Goal: Communication & Community: Answer question/provide support

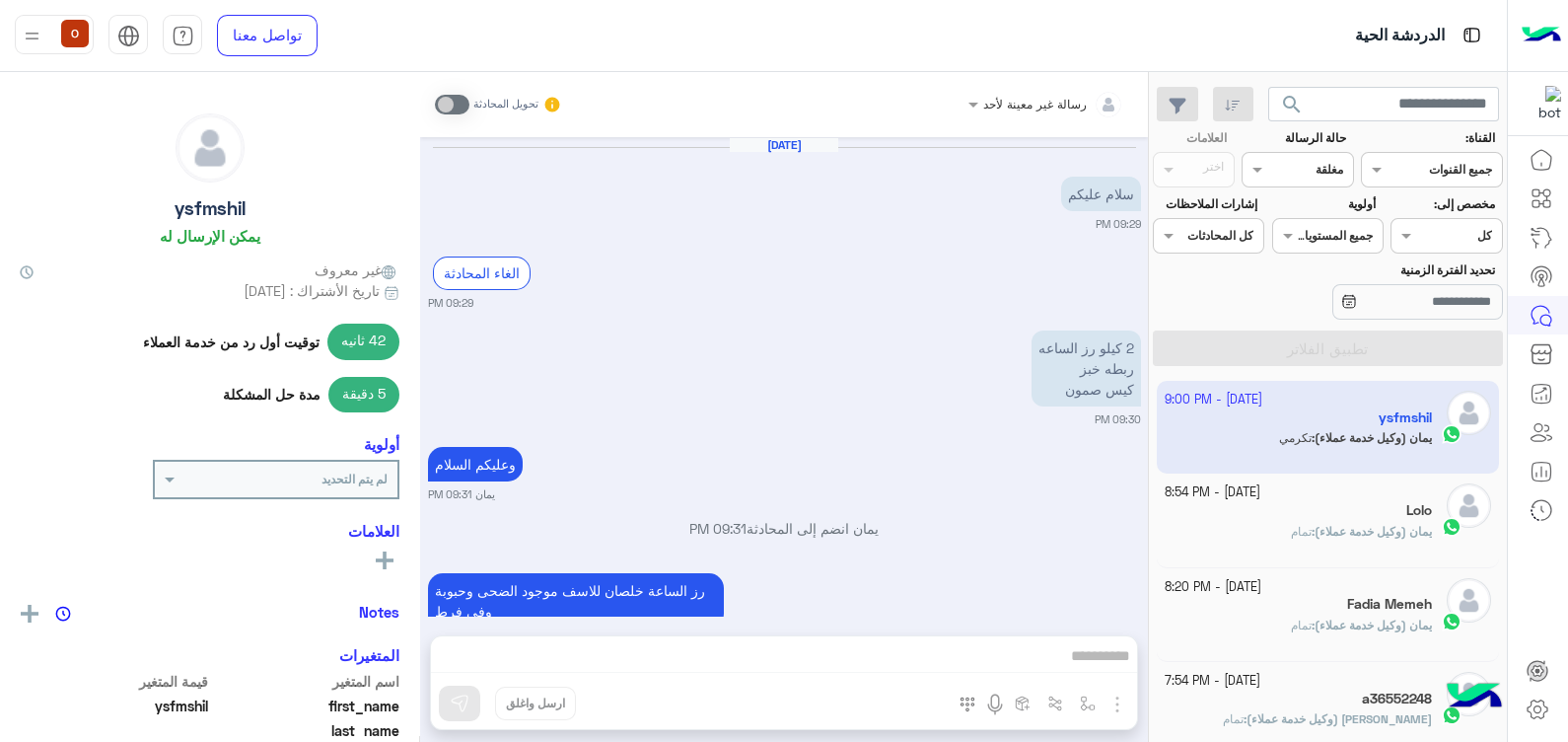
scroll to position [2753, 0]
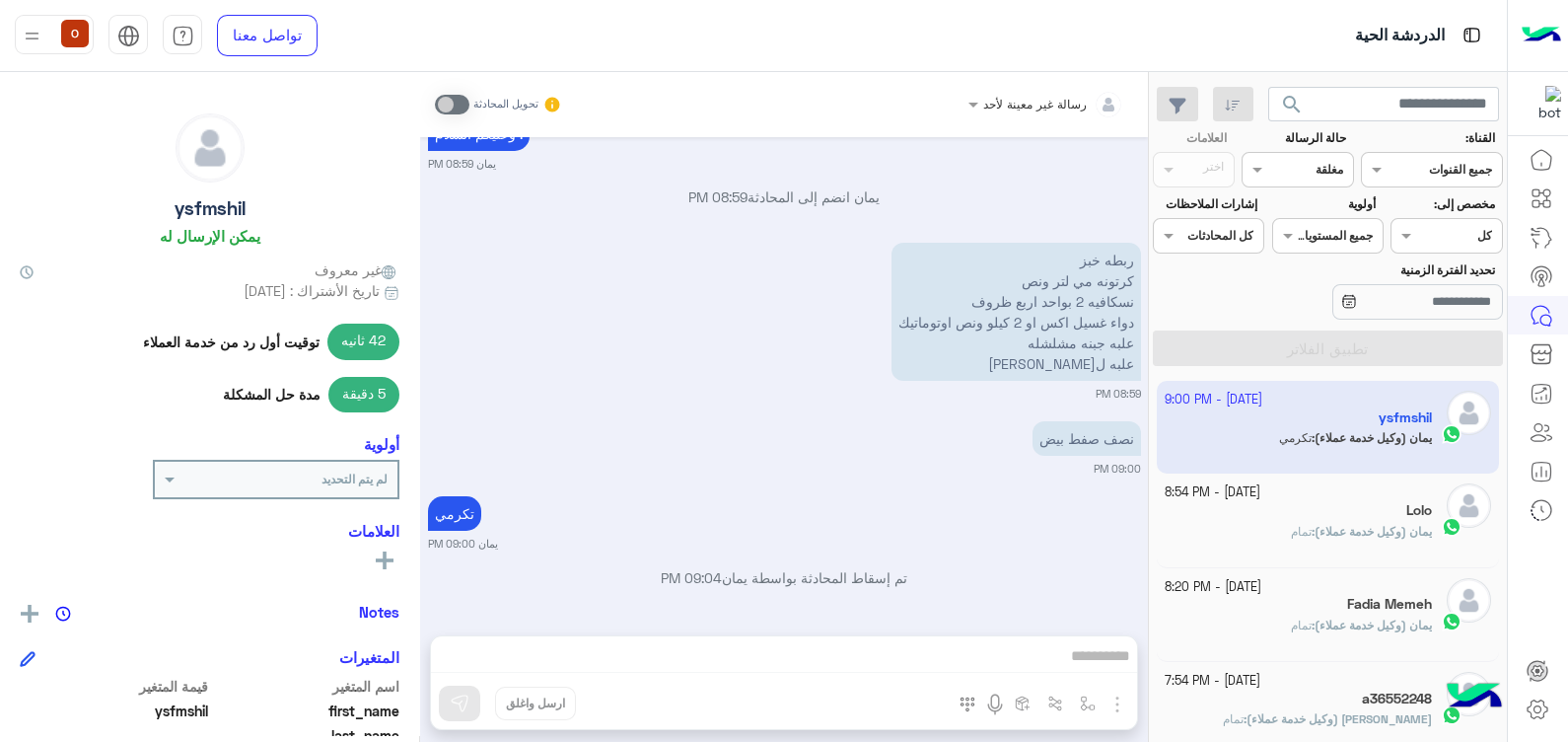
click at [1549, 29] on img at bounding box center [1541, 36] width 40 height 42
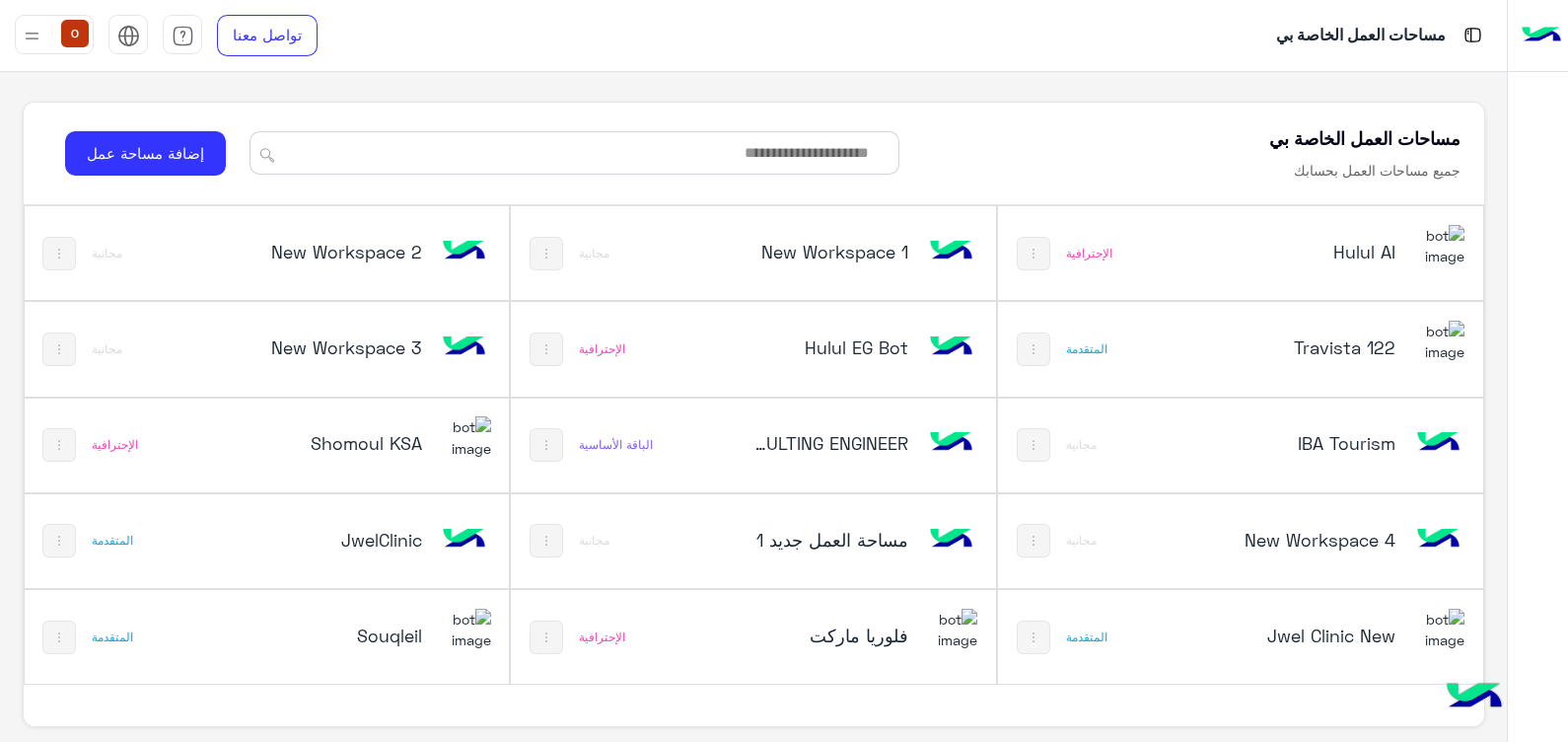
click at [1393, 259] on h5 "Hulul AI" at bounding box center [1315, 251] width 161 height 24
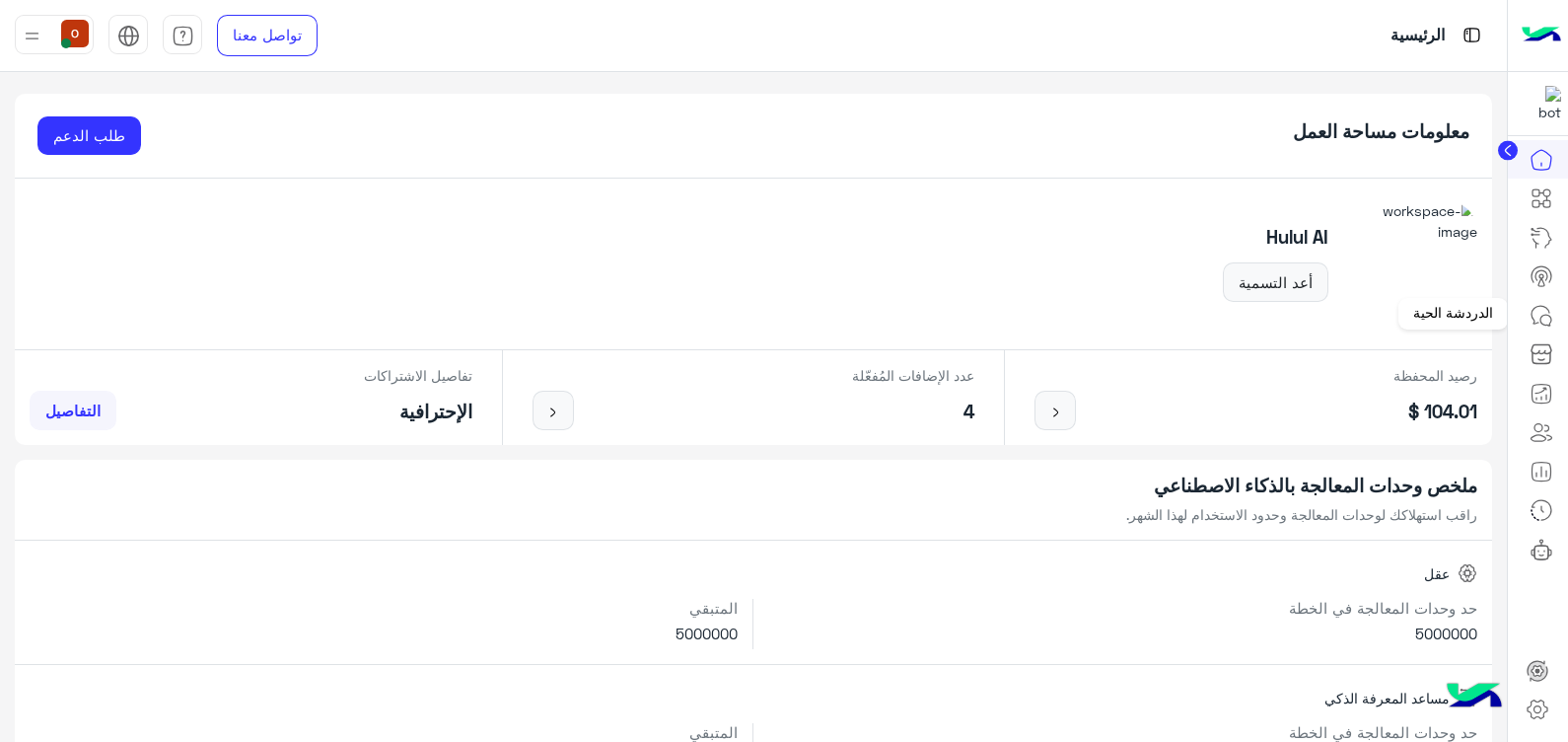
click at [1536, 306] on icon at bounding box center [1540, 315] width 18 height 18
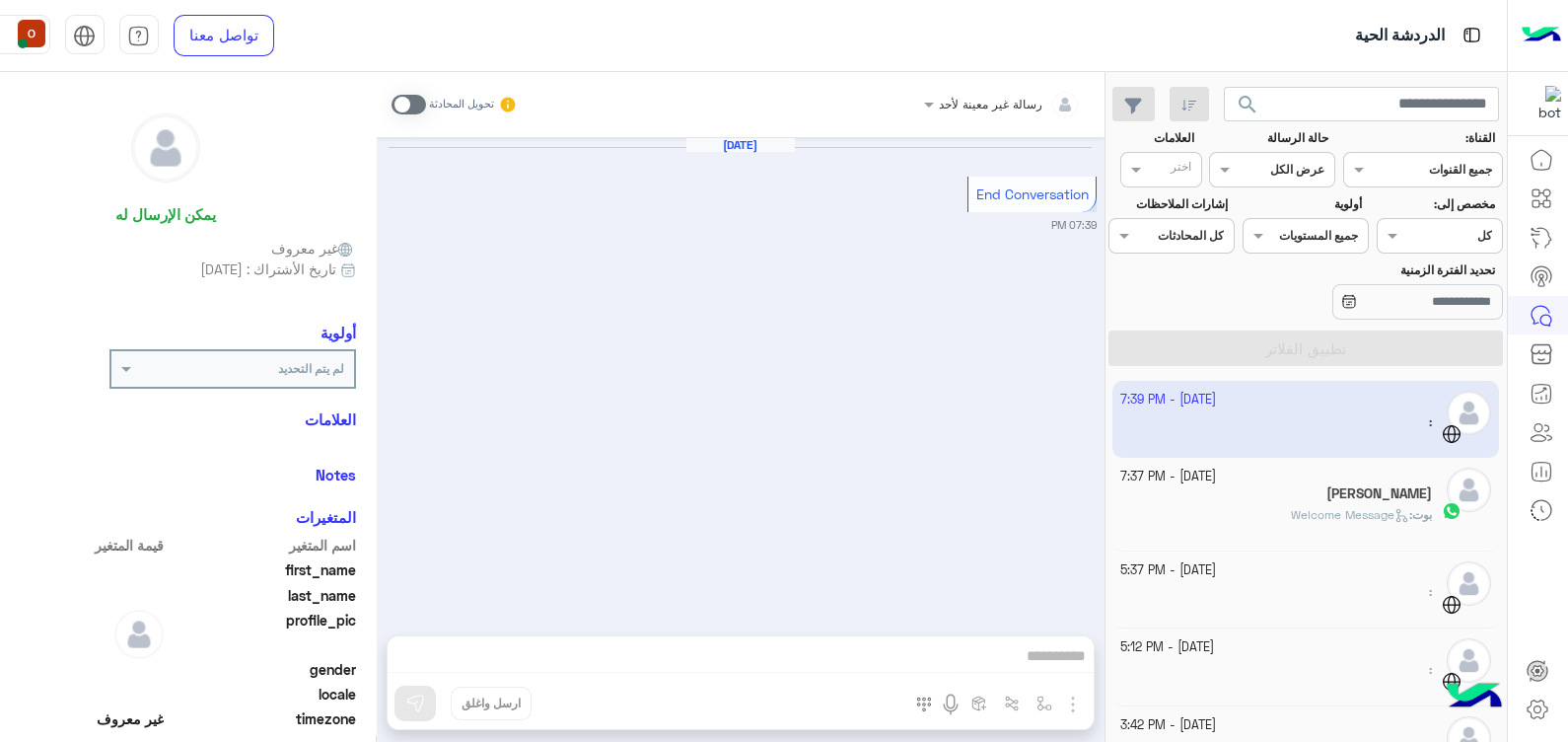
click at [1366, 512] on span "Welcome Message" at bounding box center [1350, 513] width 119 height 15
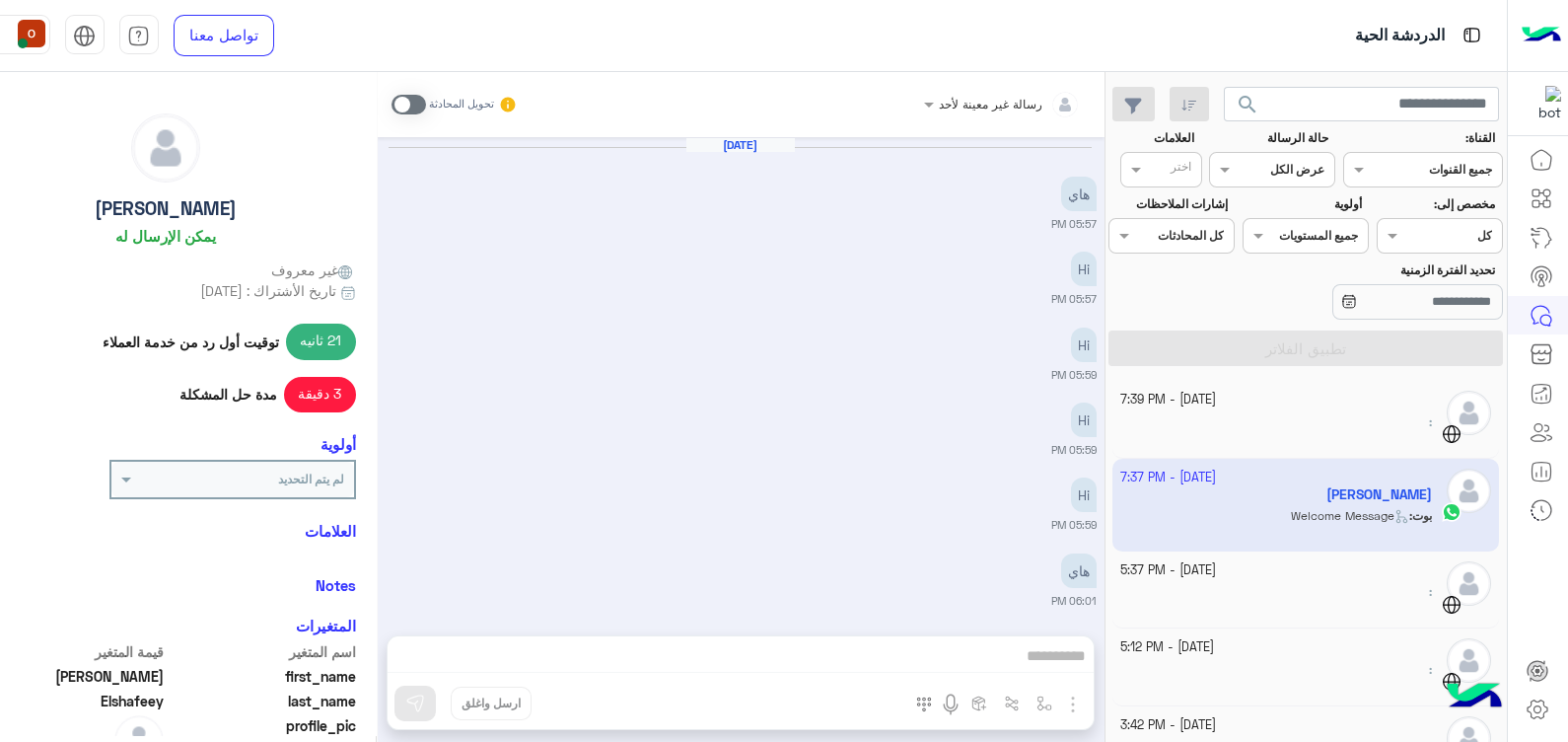
scroll to position [1636, 0]
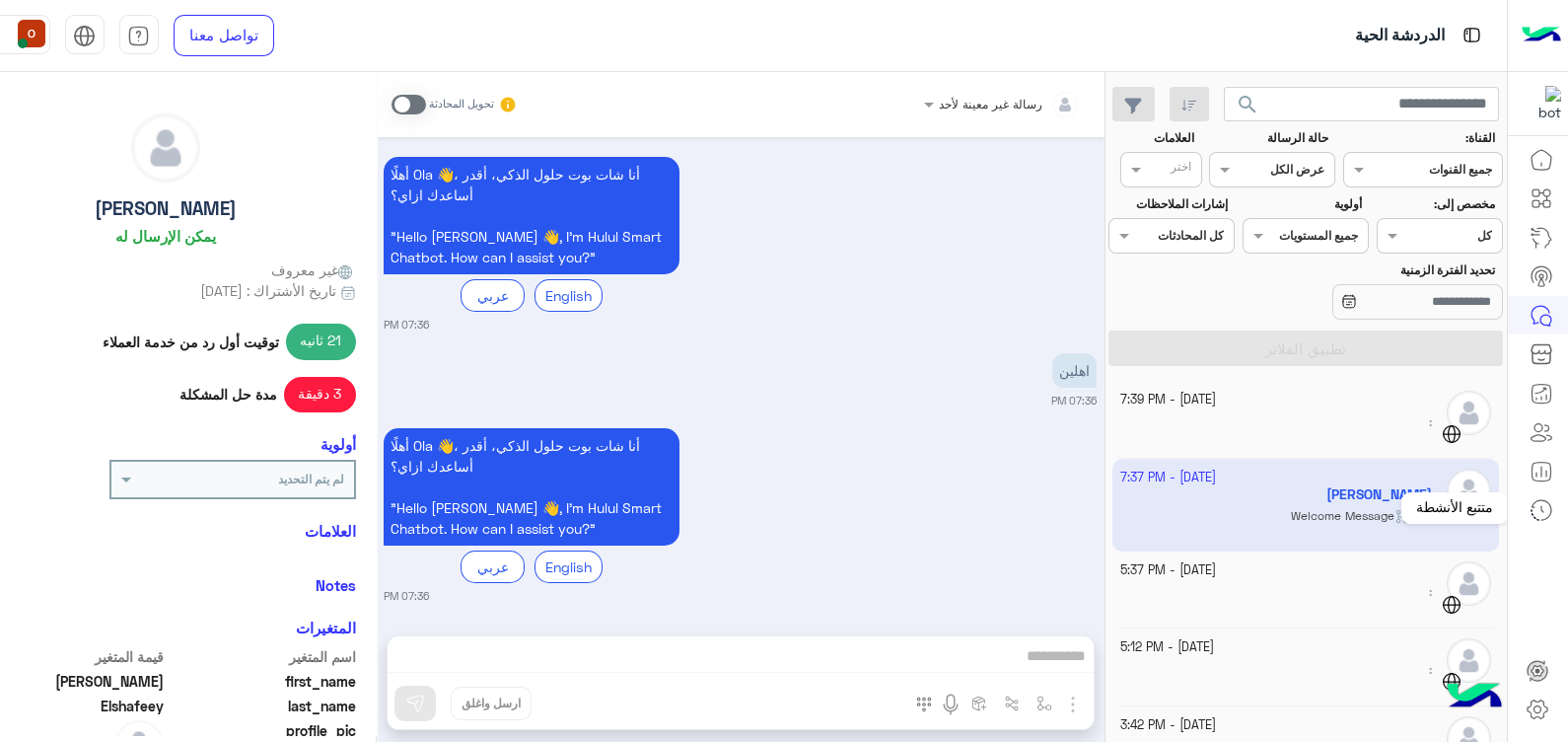
click at [1540, 501] on icon at bounding box center [1541, 510] width 24 height 24
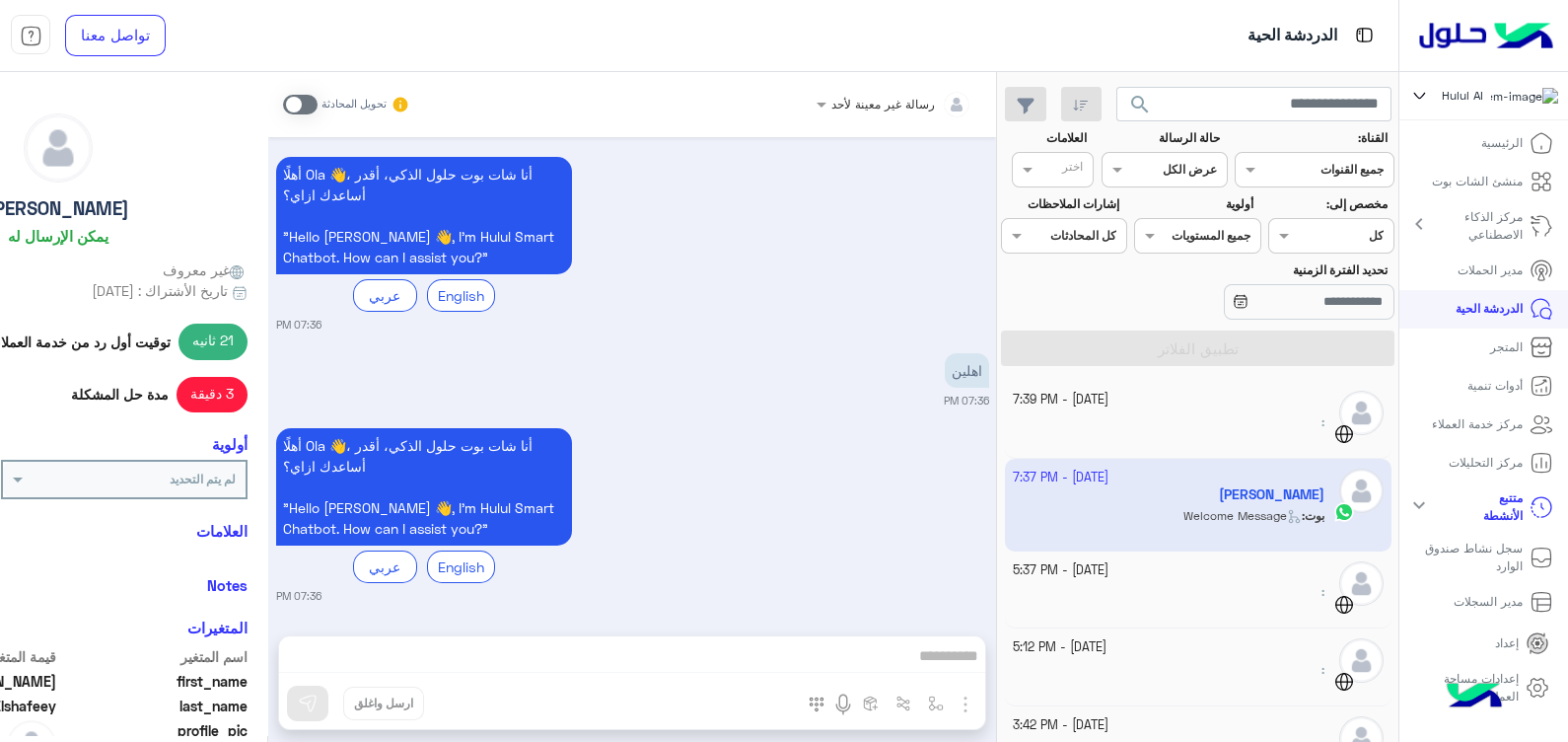
click at [1529, 518] on icon at bounding box center [1541, 507] width 24 height 24
click at [1422, 514] on mat-icon "chevron_right" at bounding box center [1419, 505] width 24 height 24
click at [1530, 518] on icon at bounding box center [1541, 507] width 24 height 24
click at [1534, 459] on icon at bounding box center [1541, 463] width 24 height 24
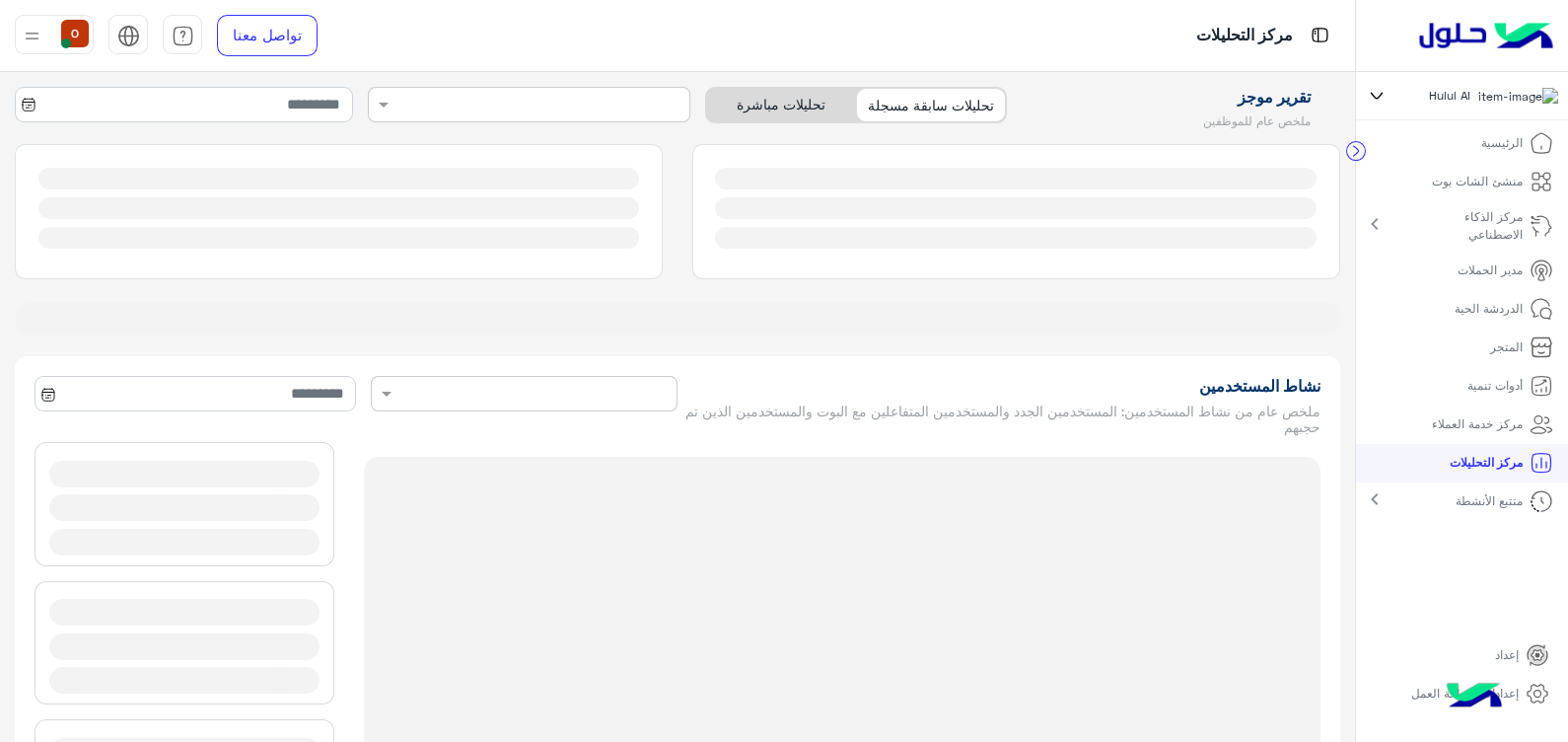
type input "**********"
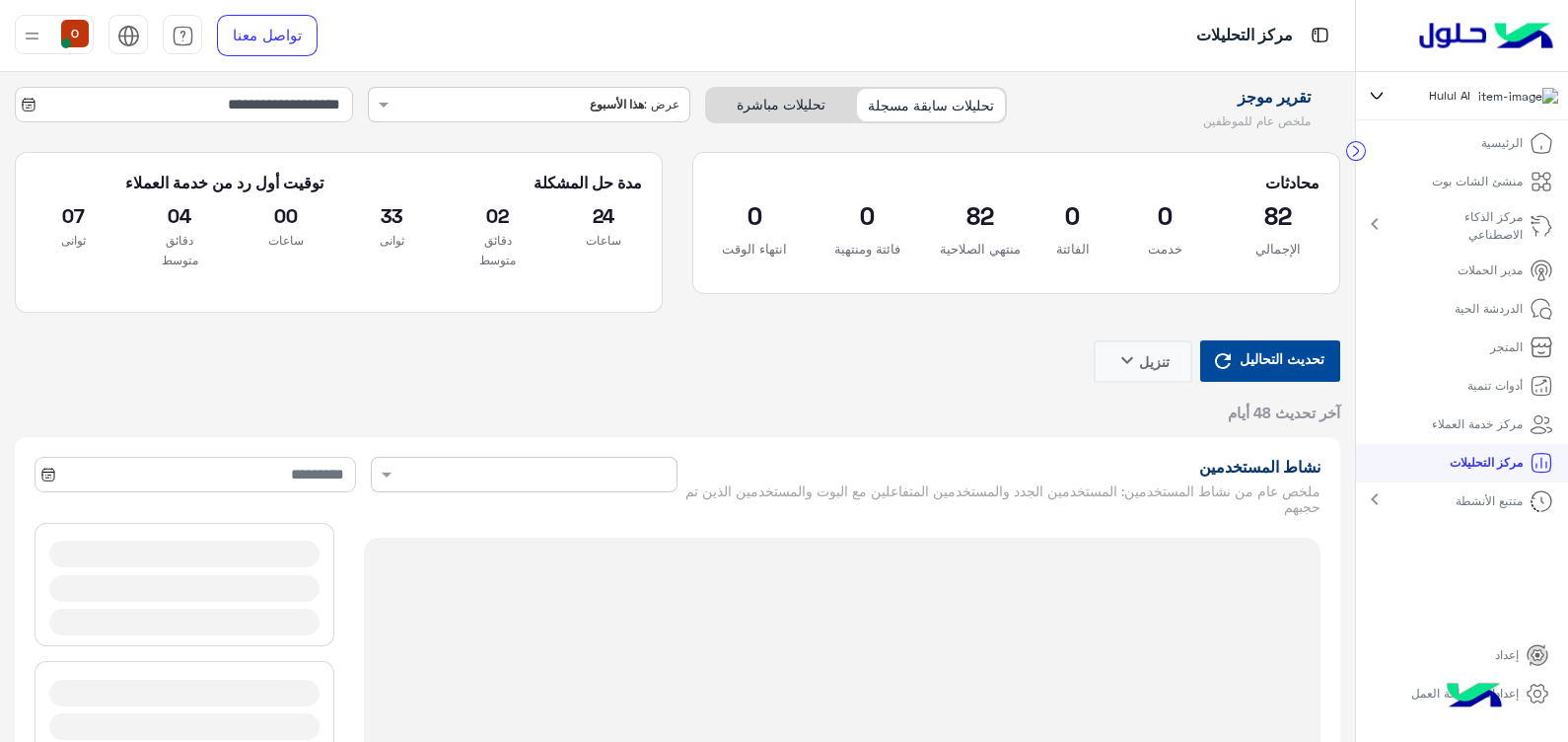
type input "**********"
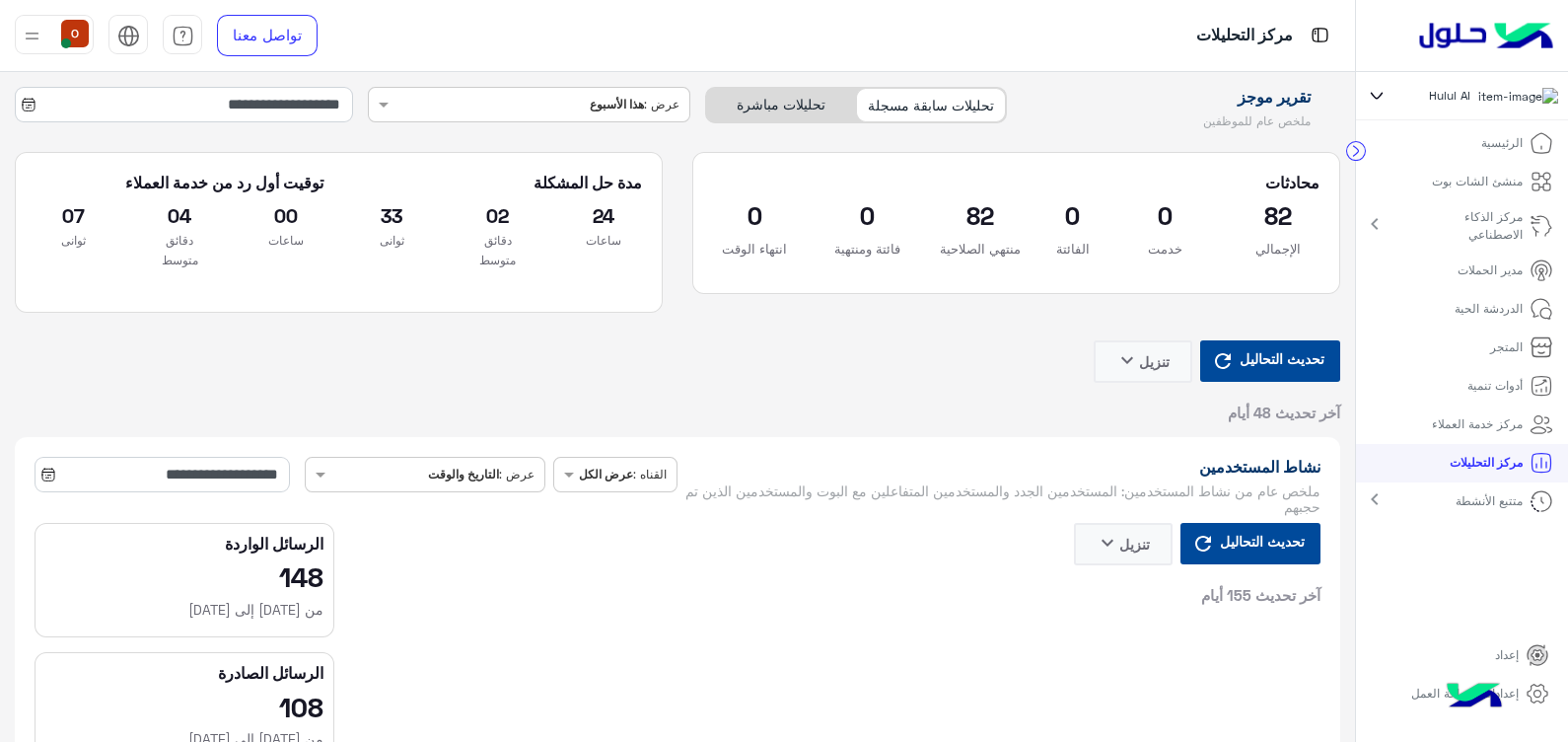
type input "**********"
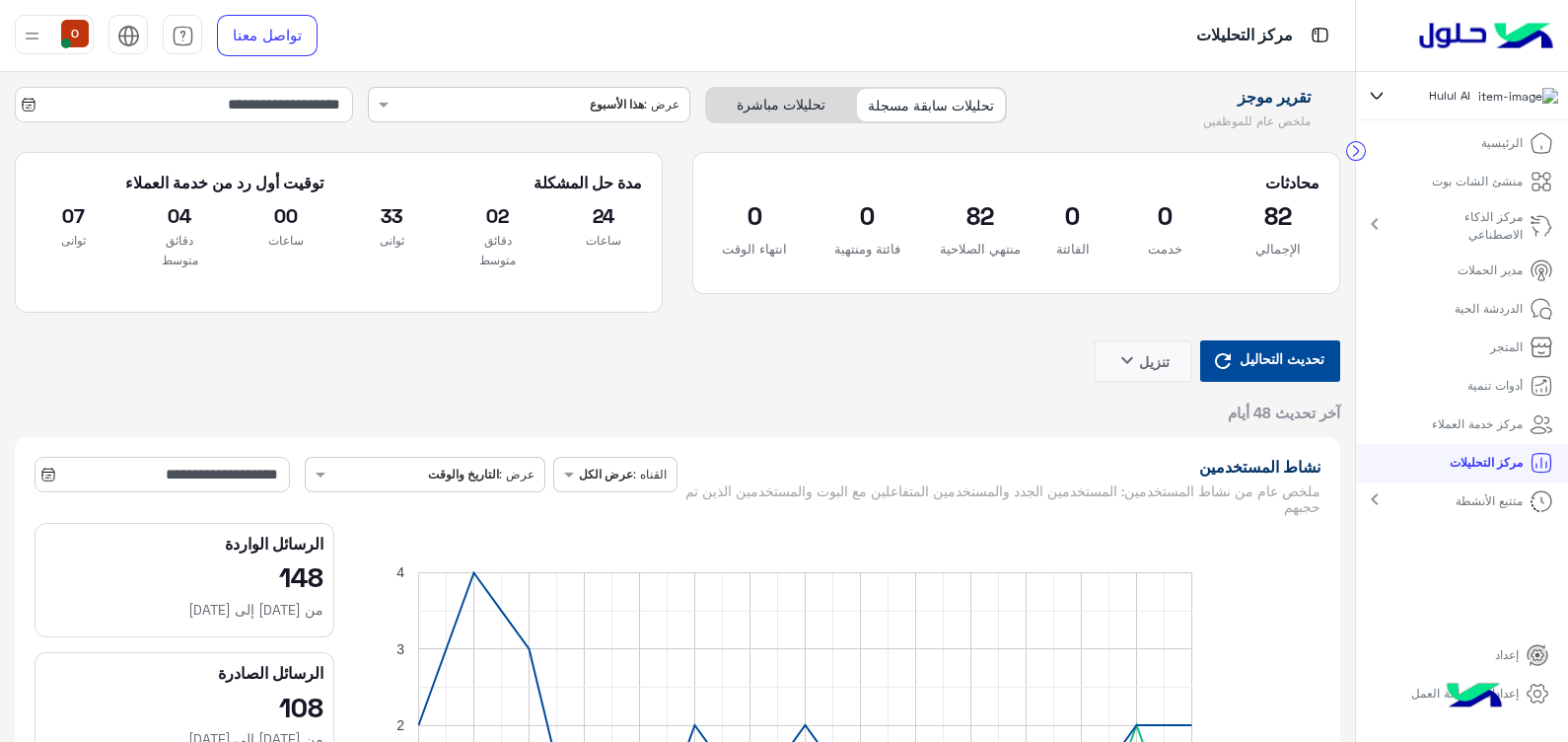
type input "**********"
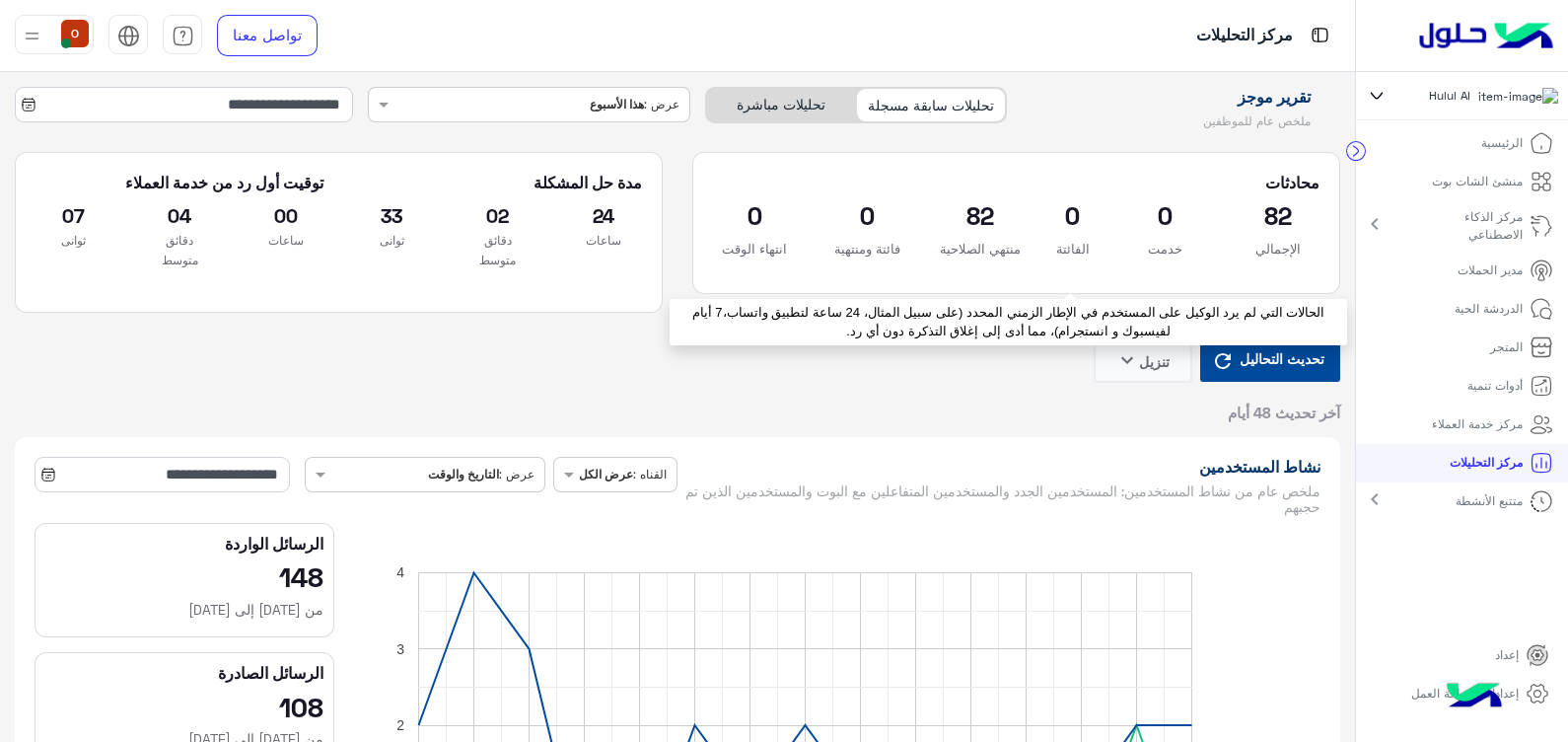
type input "**********"
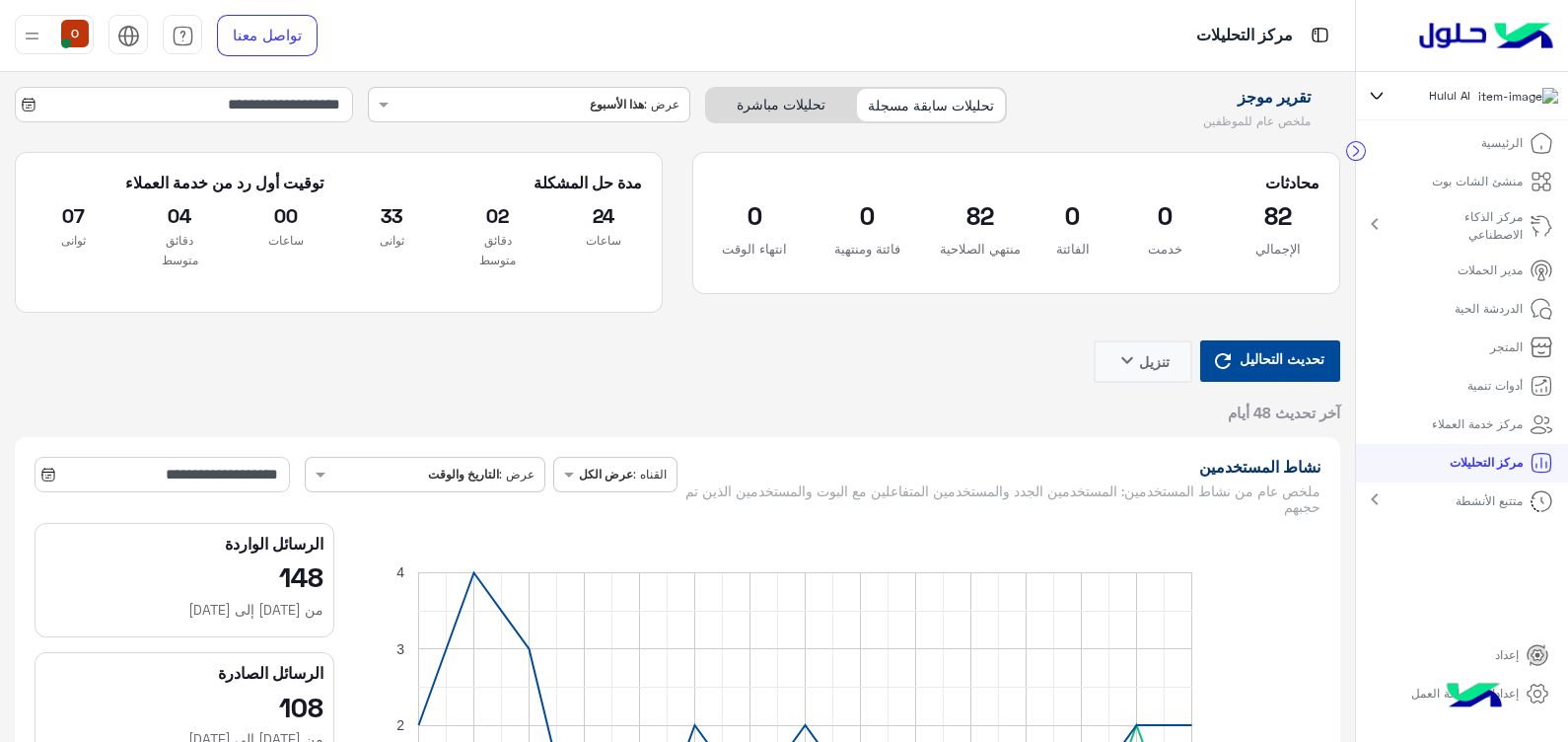
type input "**********"
drag, startPoint x: 1534, startPoint y: 459, endPoint x: 886, endPoint y: 372, distance: 653.8
click at [886, 372] on div "تحديث التحاليل تنزيل keyboard_arrow_down آخر تحديث 48 أيام" at bounding box center [678, 381] width 1326 height 82
type input "**********"
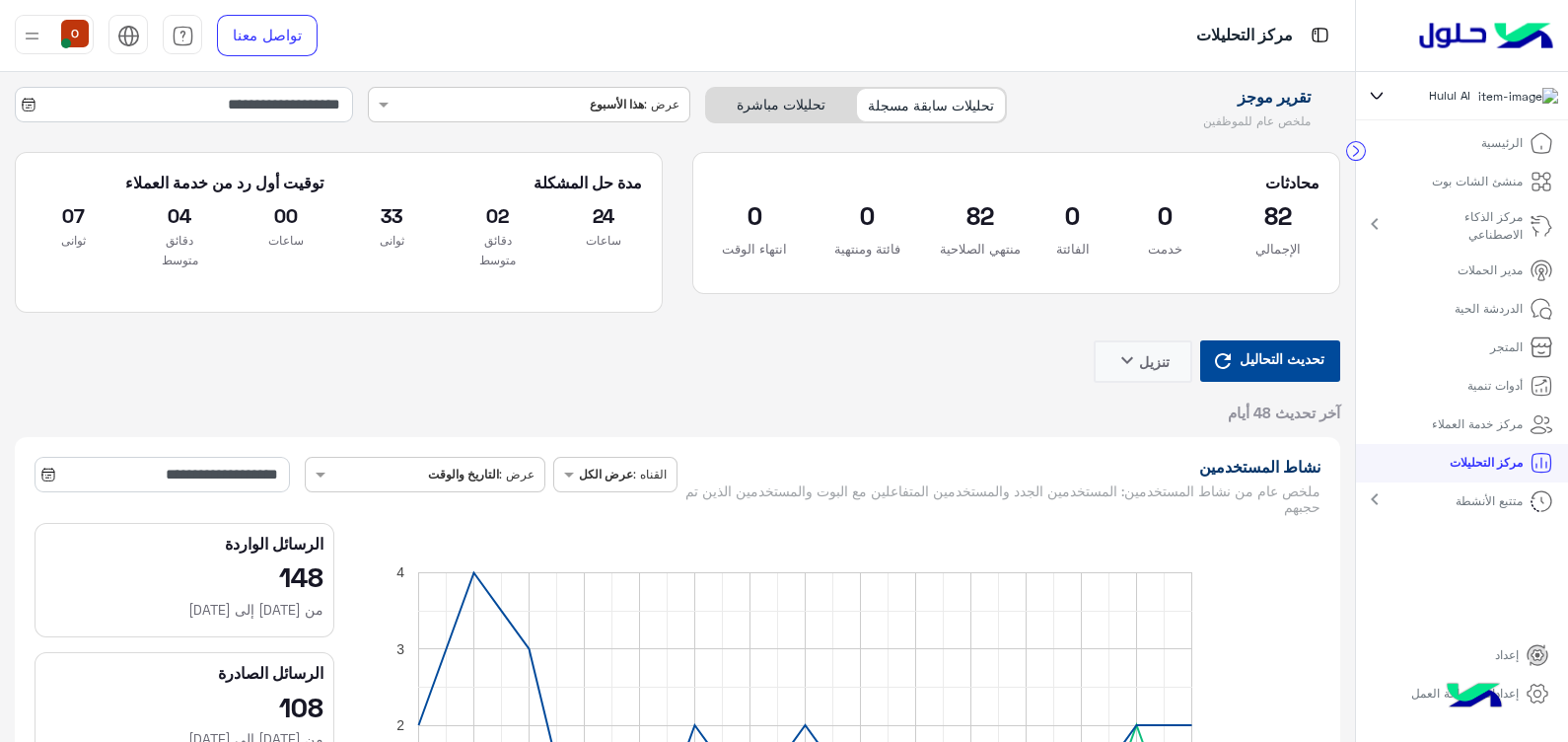
type input "**********"
click at [1464, 458] on link "مركز التحليلات" at bounding box center [1502, 463] width 135 height 39
click at [1526, 147] on link "الرئيسية" at bounding box center [1518, 143] width 103 height 39
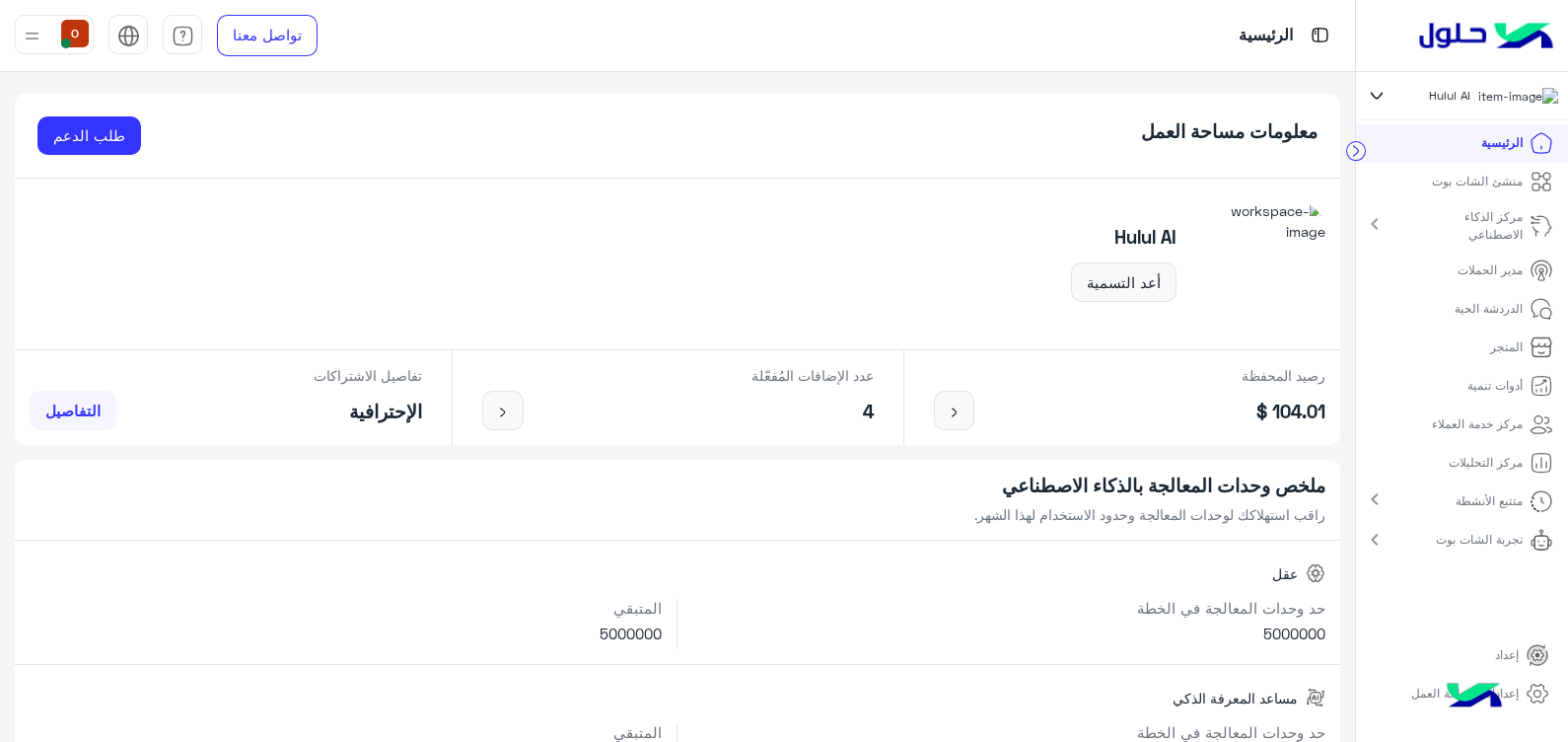
click at [1517, 308] on p "الدردشة الحية" at bounding box center [1488, 309] width 68 height 18
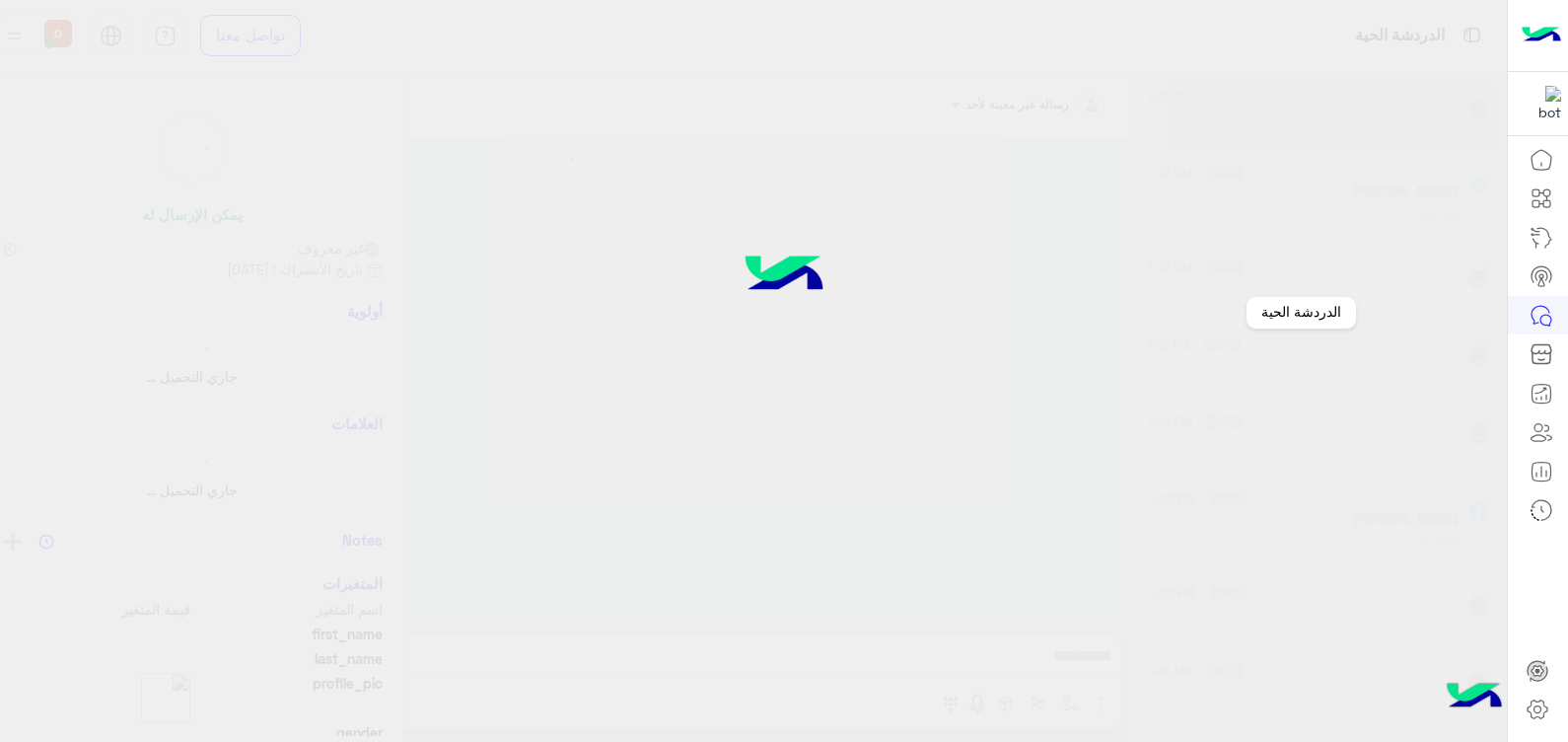
click at [1549, 313] on icon at bounding box center [1541, 316] width 24 height 24
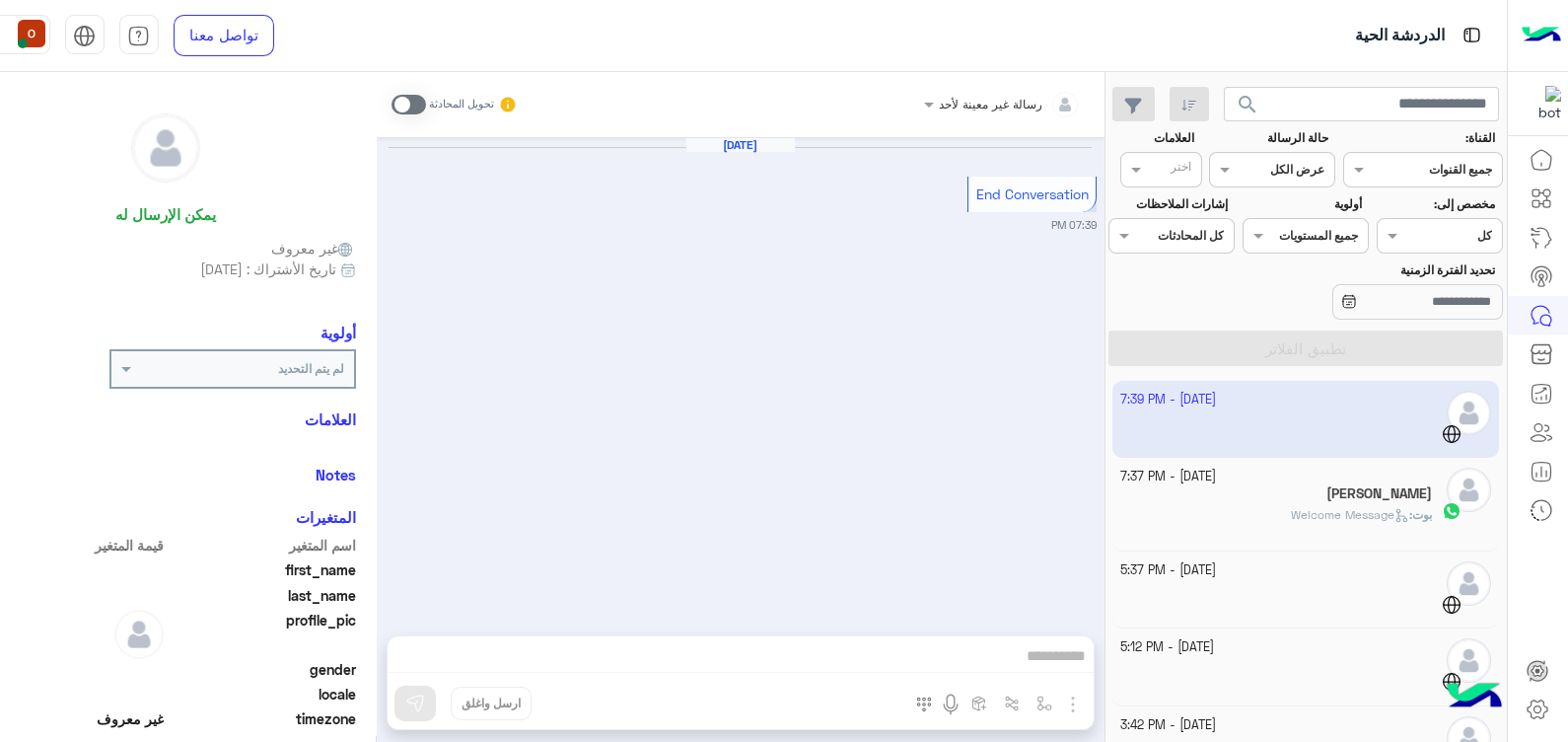
click at [1287, 501] on div "[PERSON_NAME]" at bounding box center [1275, 495] width 312 height 21
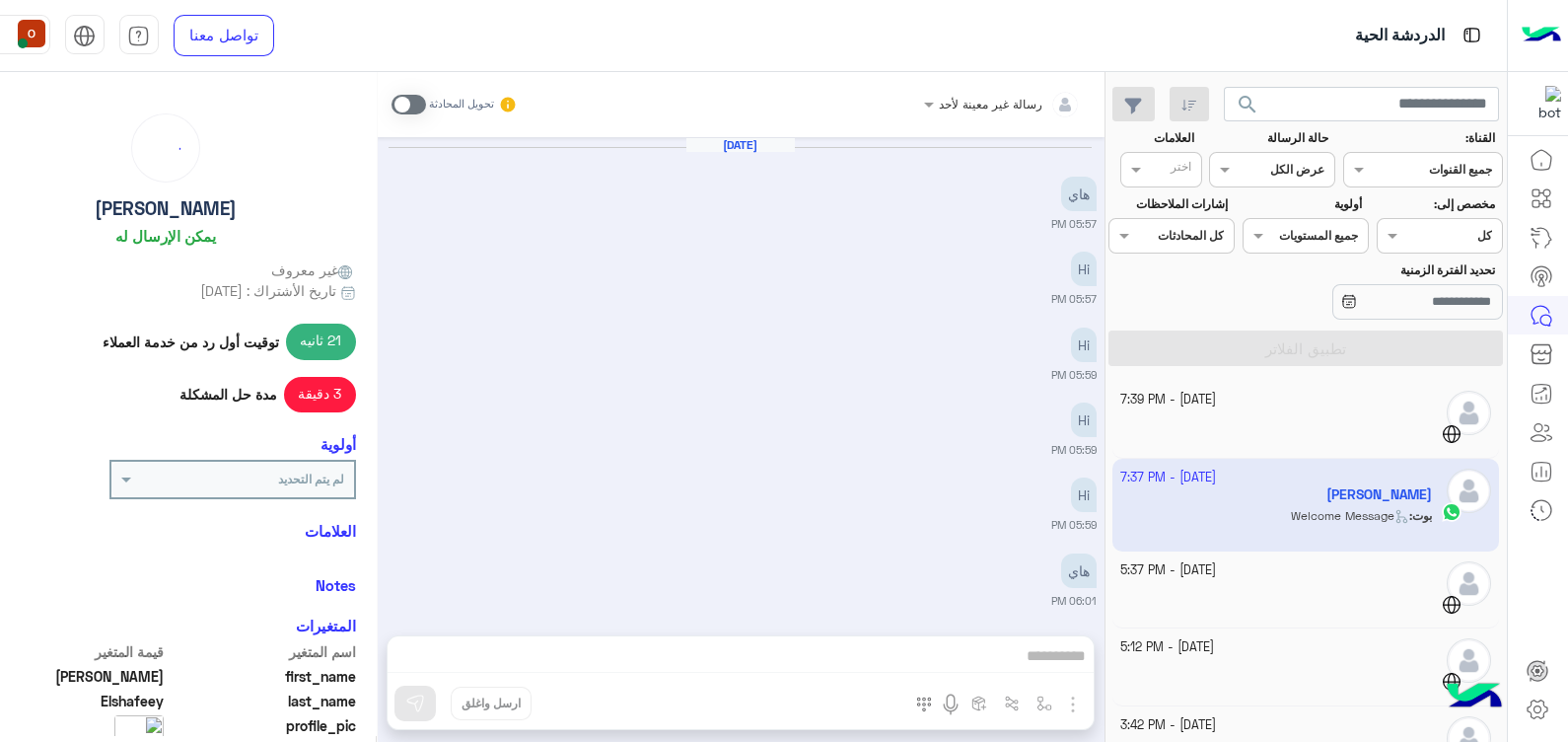
scroll to position [1636, 0]
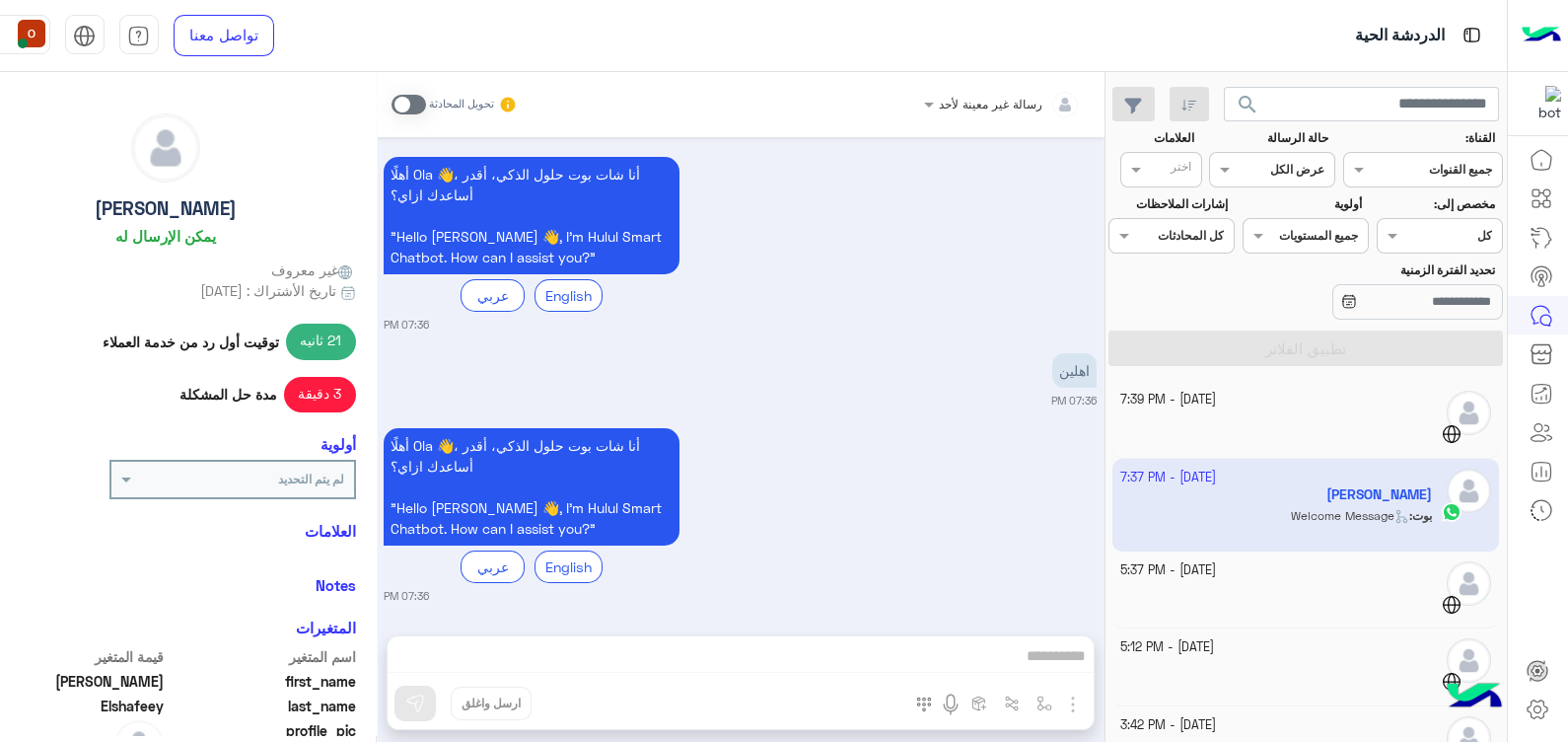
click at [412, 95] on span at bounding box center [409, 105] width 35 height 20
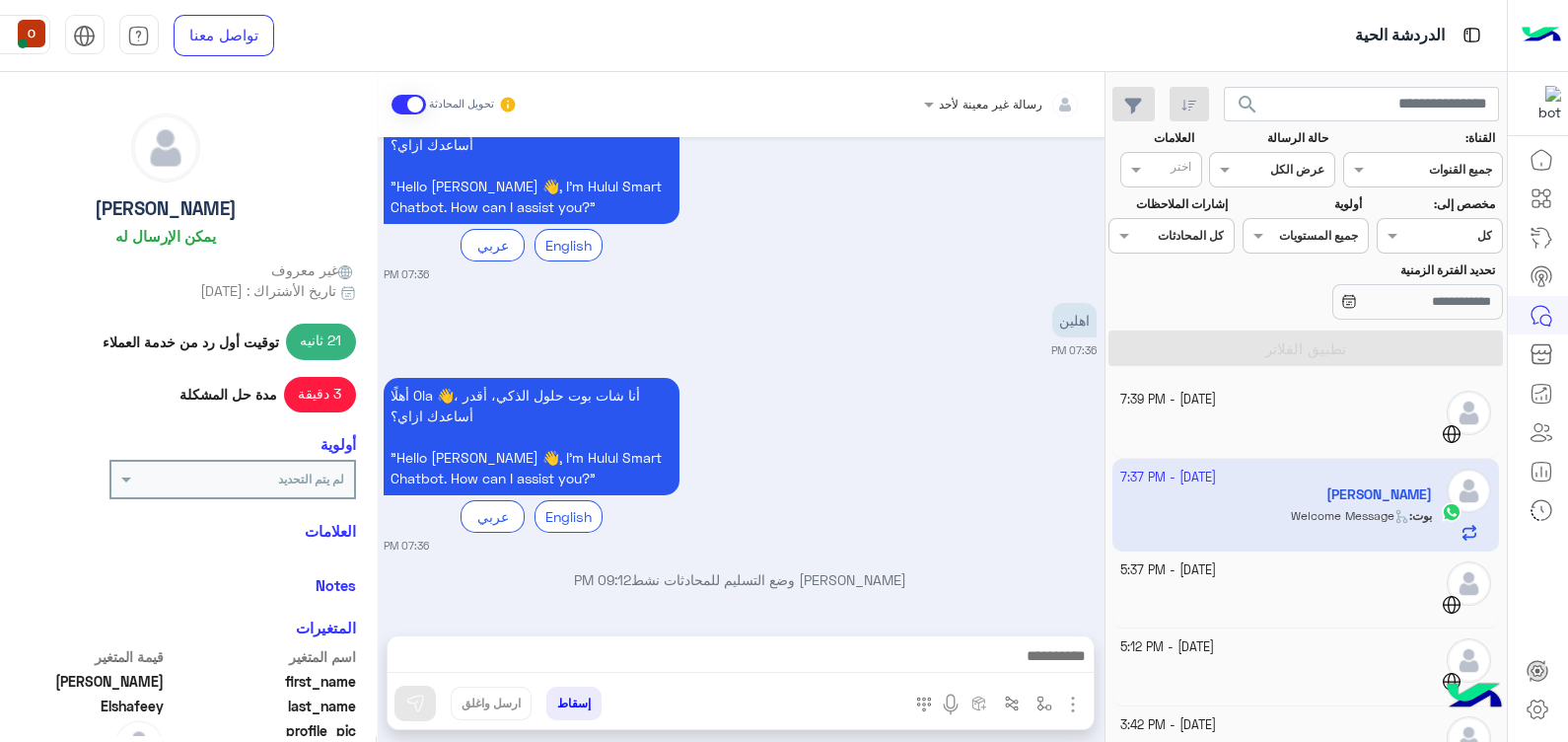
click at [563, 705] on button "إسقاط" at bounding box center [574, 703] width 55 height 34
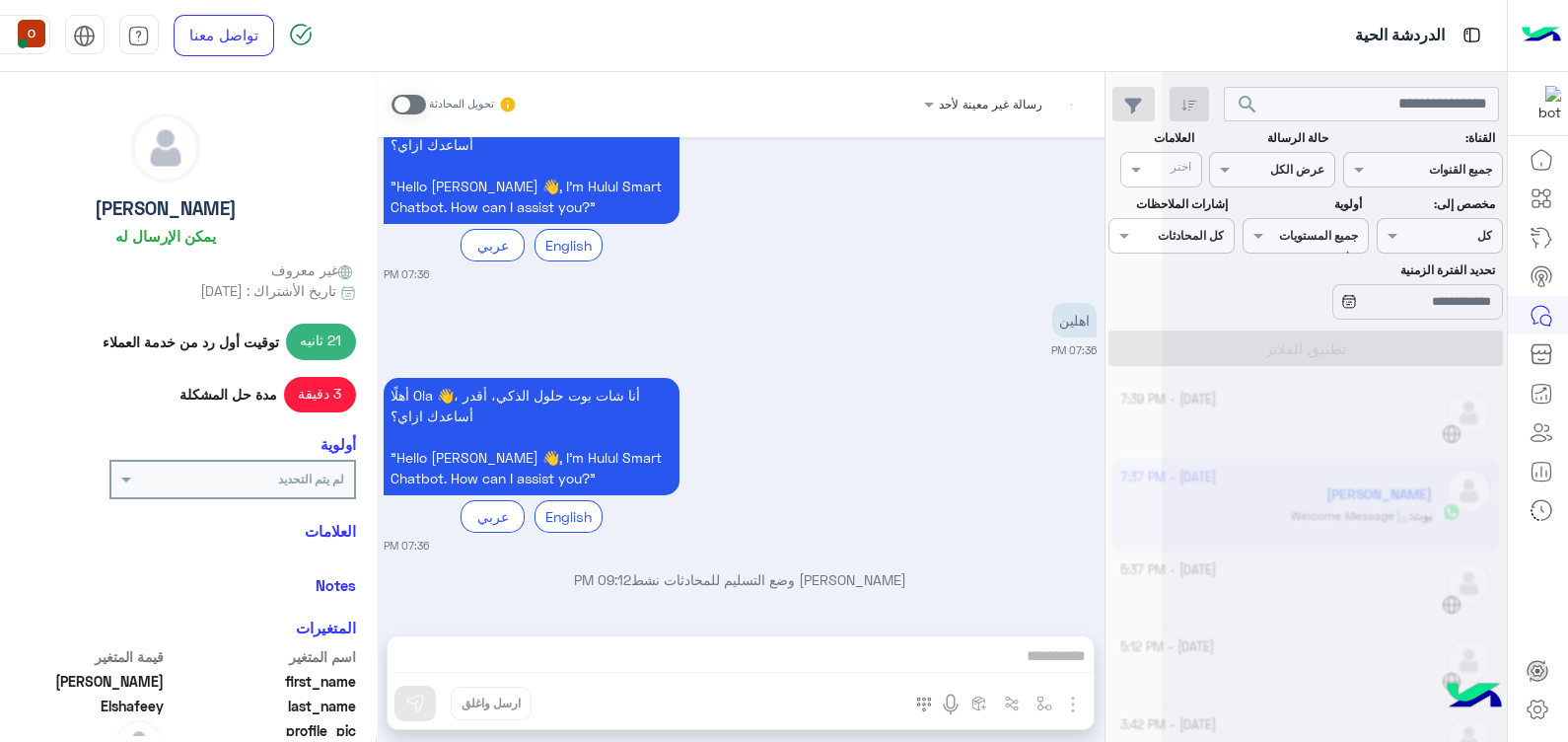
scroll to position [1737, 0]
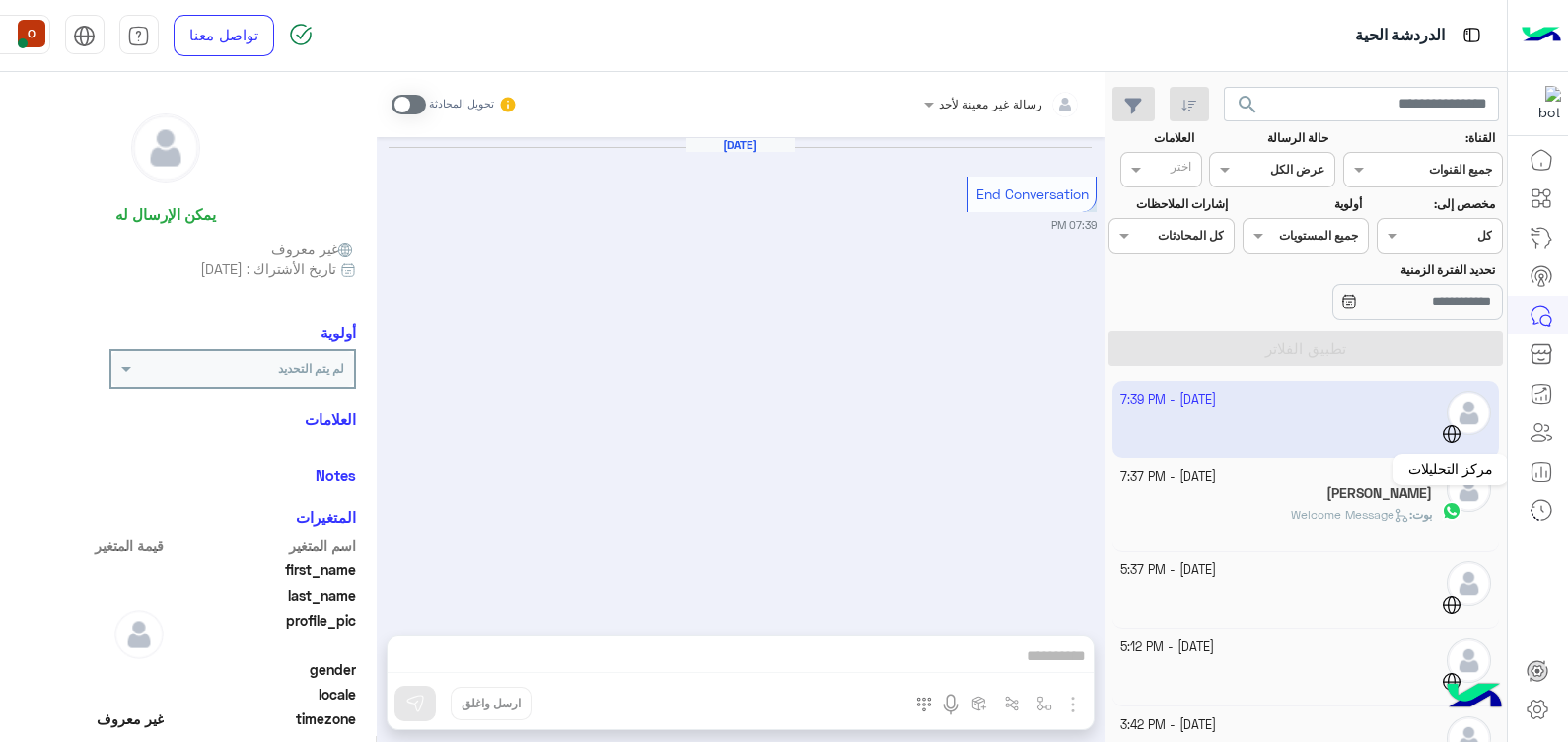
click at [1548, 468] on icon at bounding box center [1541, 472] width 24 height 24
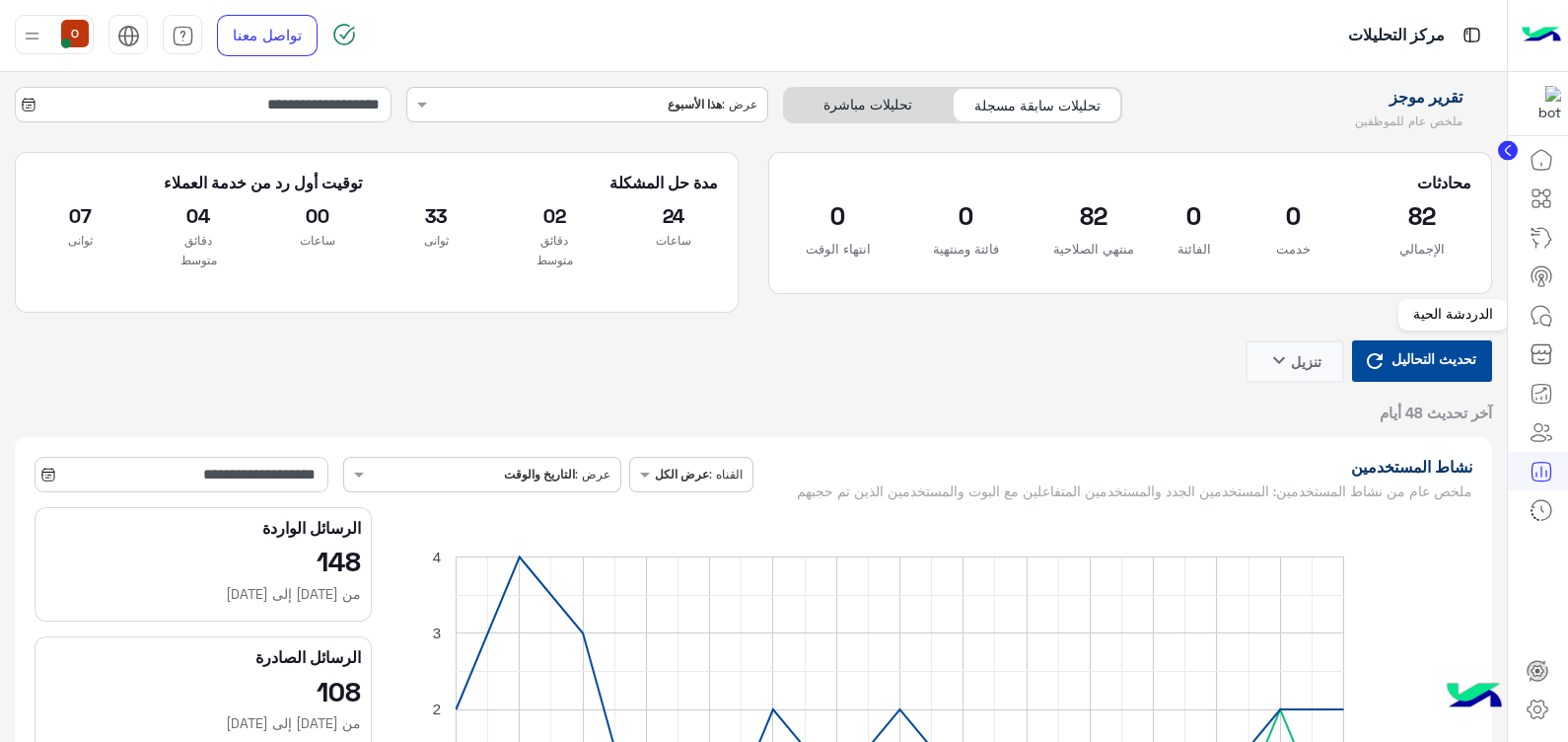
click at [1540, 306] on icon at bounding box center [1541, 316] width 24 height 24
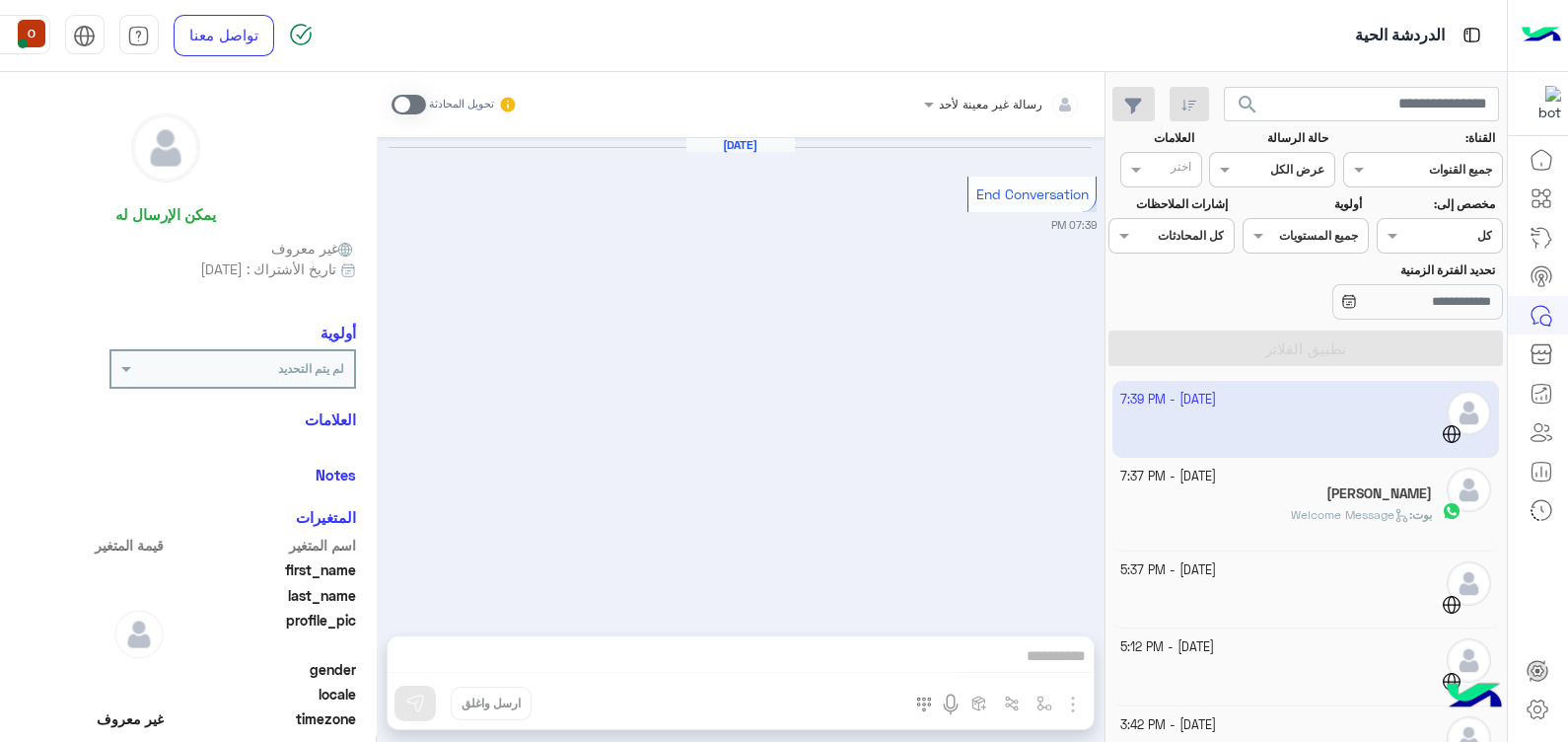
click at [1335, 532] on div "بوت : Welcome Message" at bounding box center [1275, 522] width 312 height 35
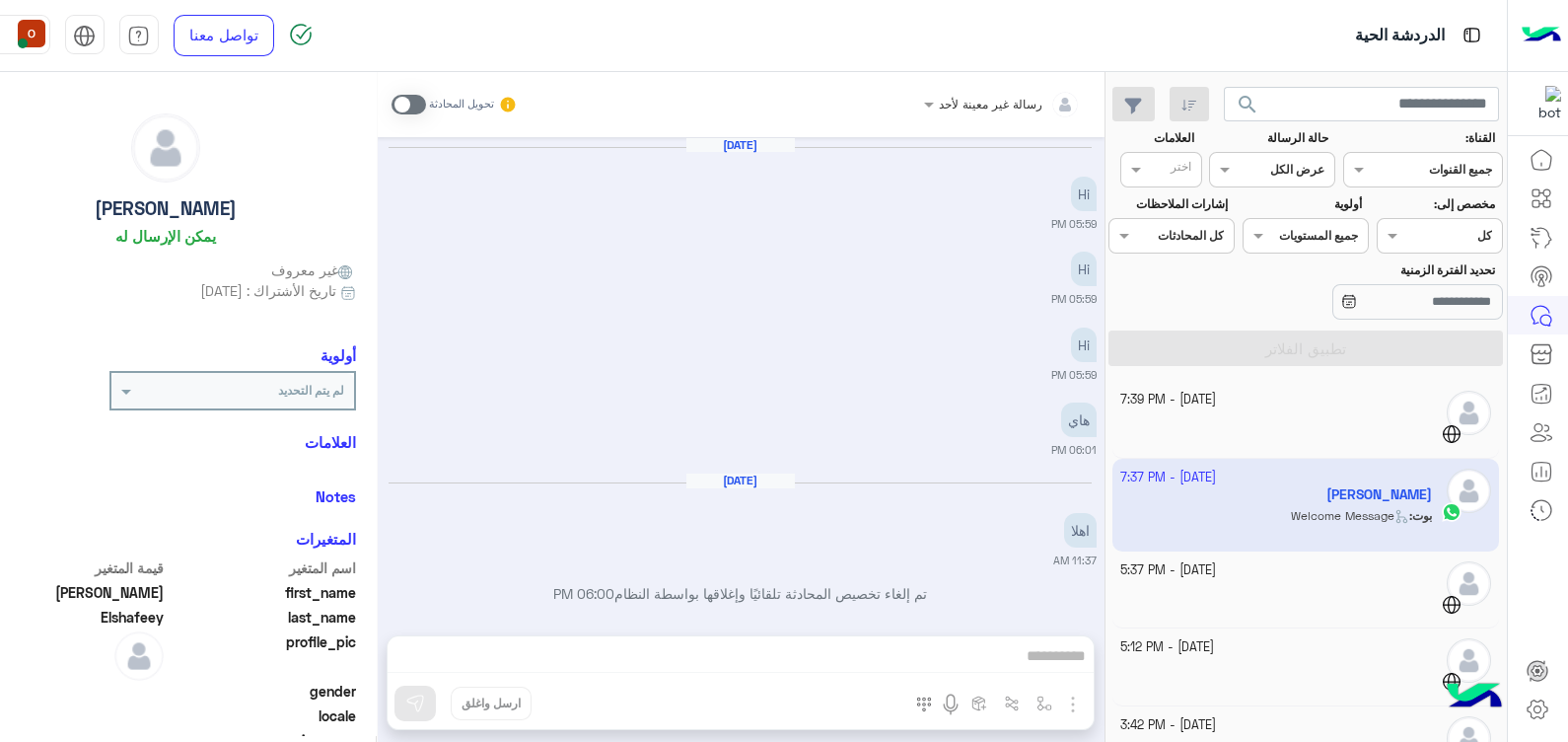
scroll to position [1587, 0]
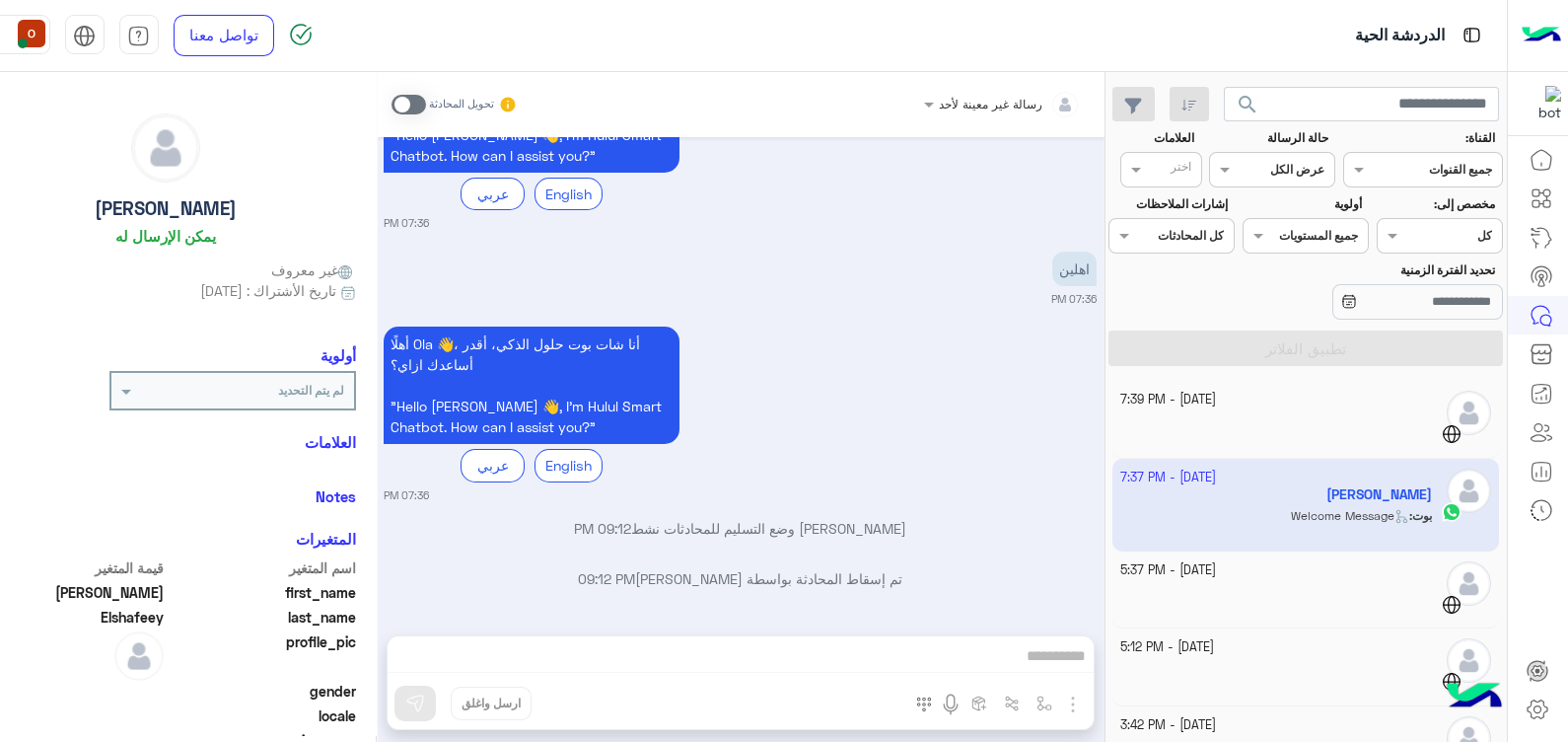
click at [401, 104] on span at bounding box center [409, 105] width 35 height 20
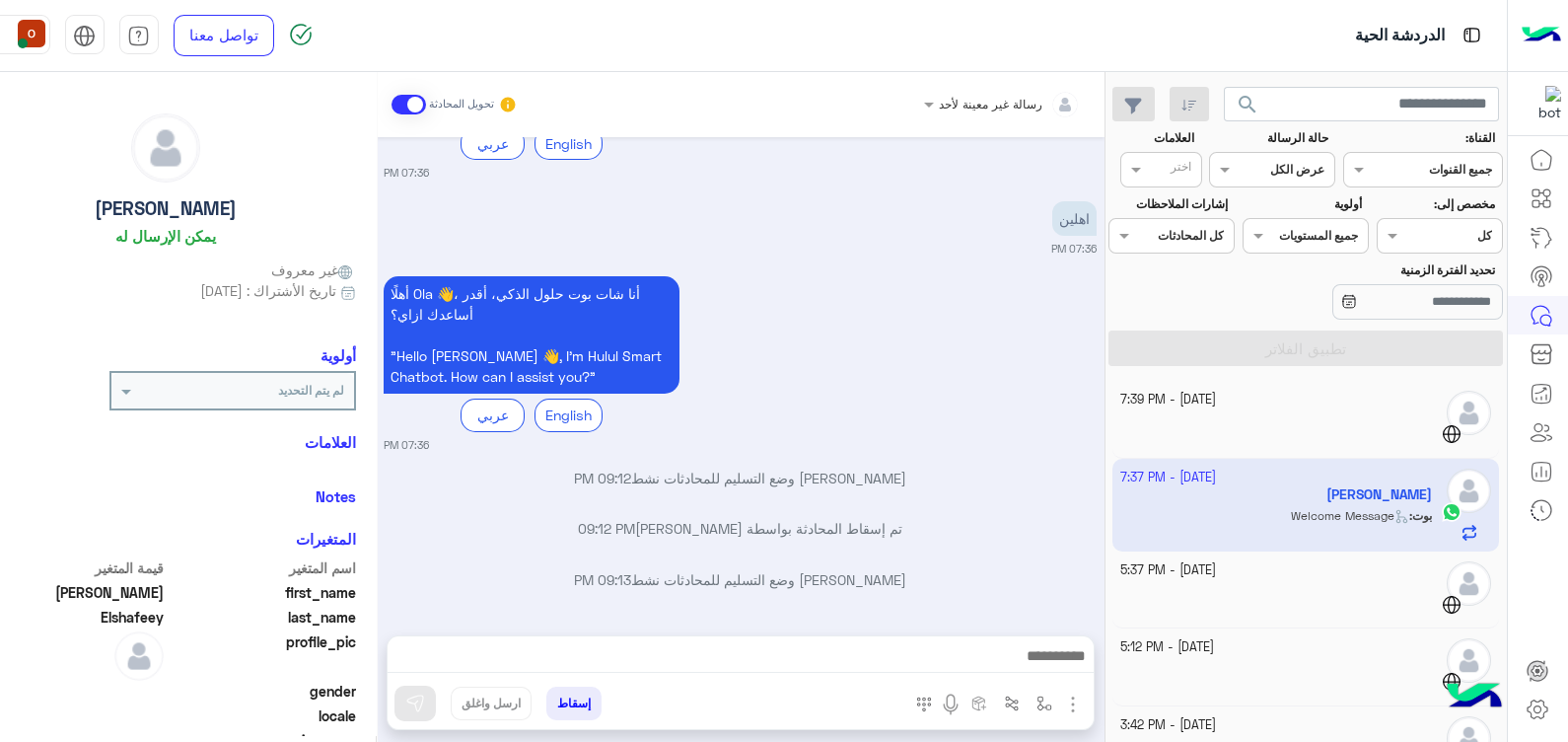
drag, startPoint x: 529, startPoint y: 642, endPoint x: 532, endPoint y: 663, distance: 21.2
click at [532, 663] on div at bounding box center [741, 661] width 706 height 49
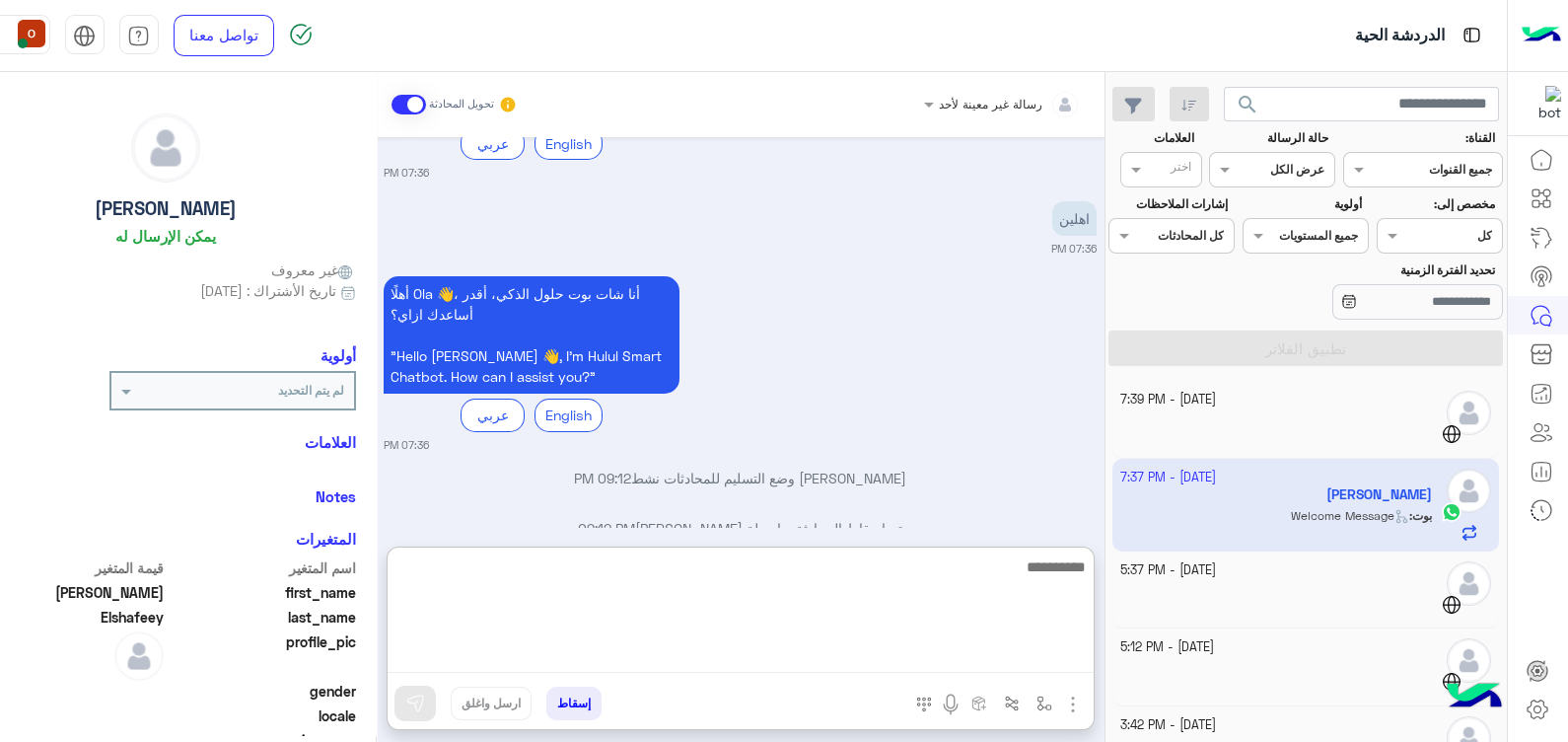
click at [532, 663] on textarea at bounding box center [741, 613] width 706 height 119
type textarea "*"
type textarea "****"
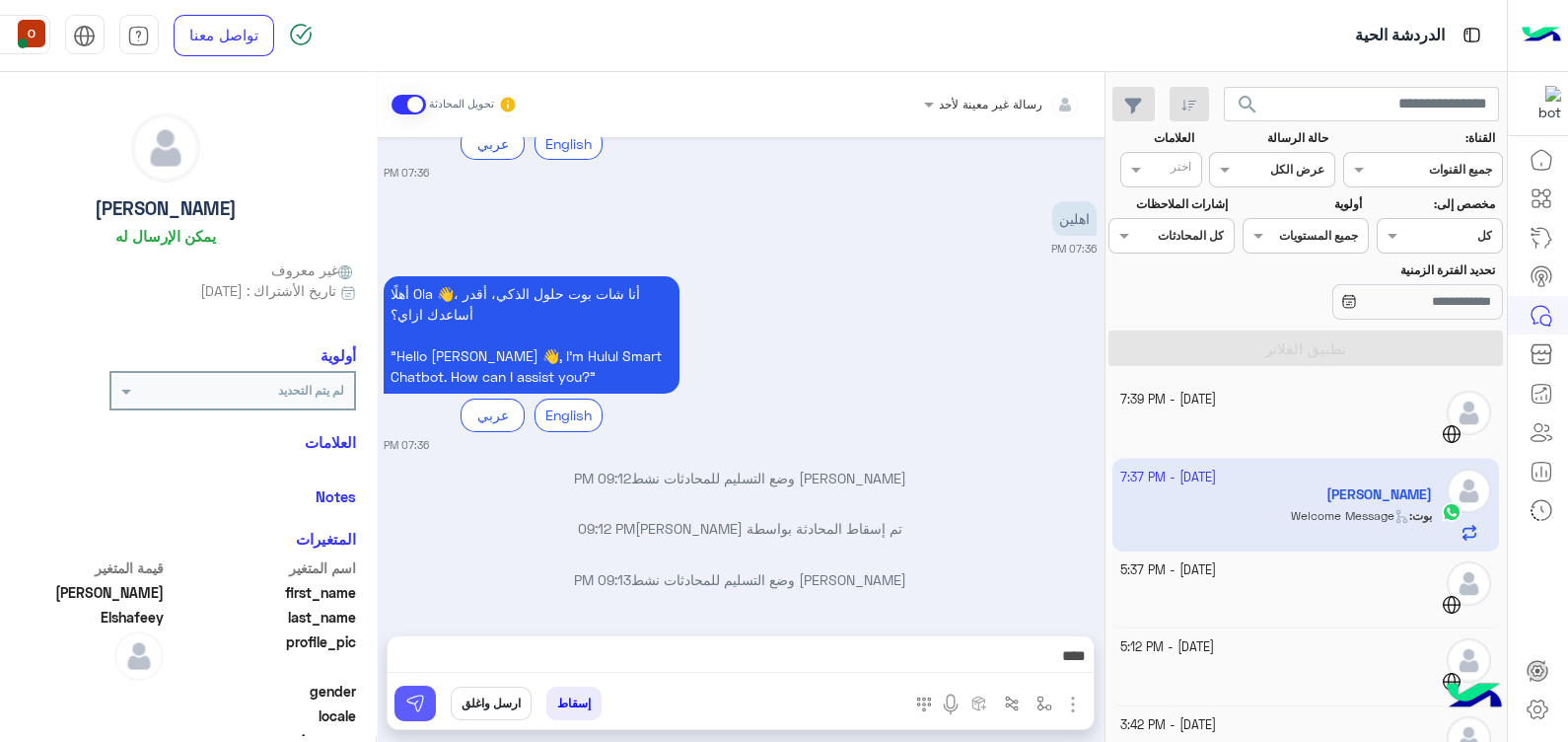
click at [415, 712] on img at bounding box center [415, 703] width 20 height 20
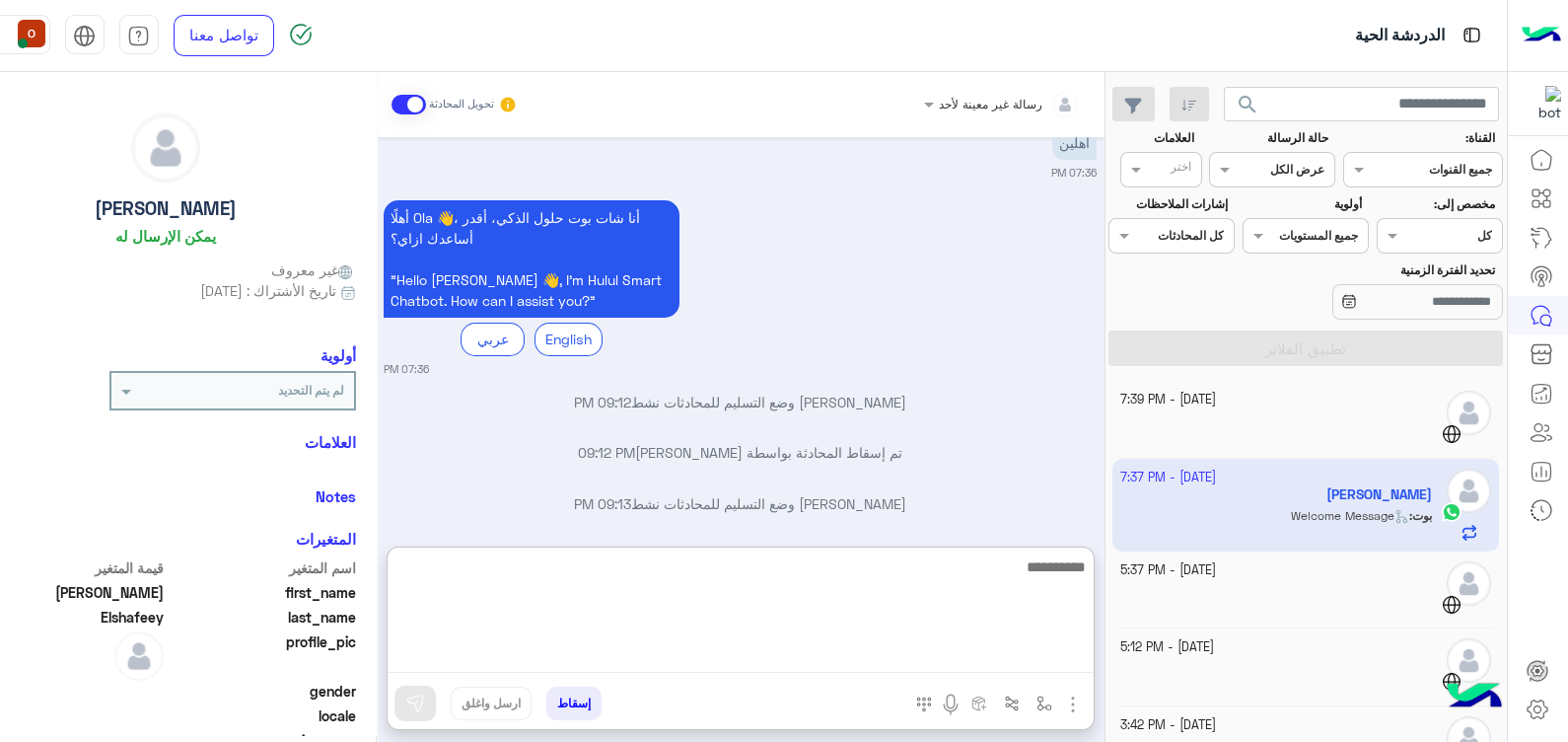
click at [454, 666] on textarea at bounding box center [741, 613] width 706 height 119
type textarea "****"
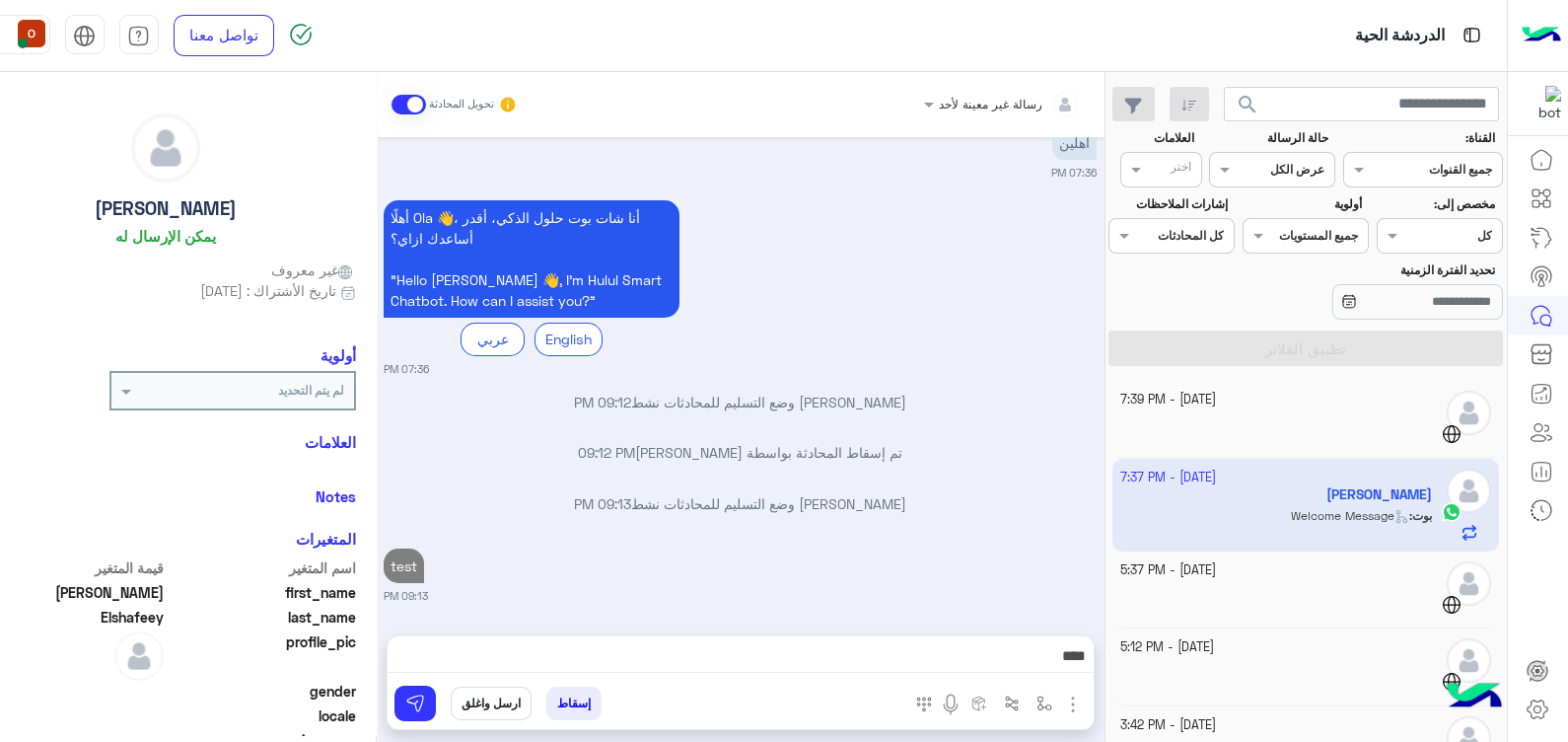
click at [485, 703] on button "ارسل واغلق" at bounding box center [492, 703] width 81 height 34
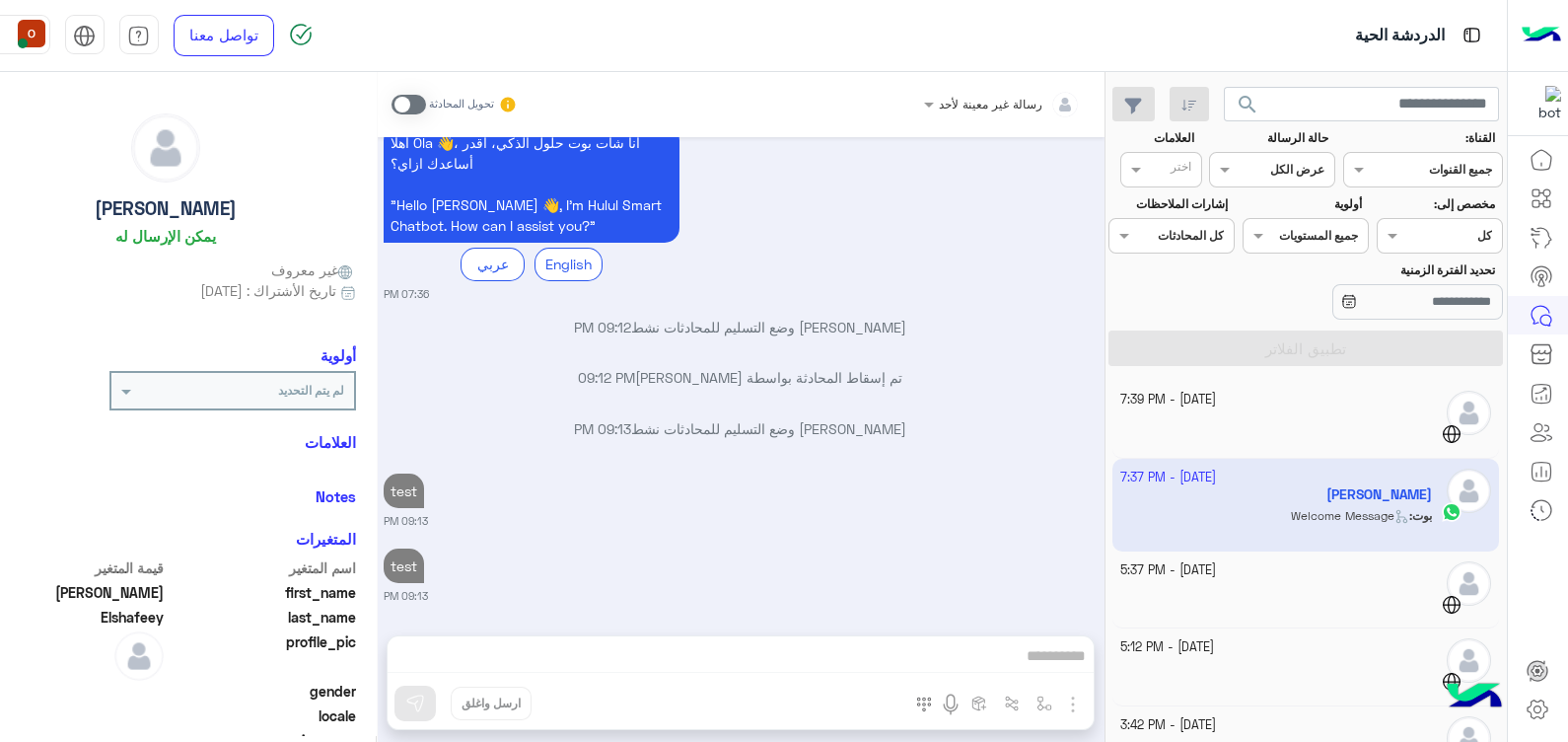
scroll to position [1838, 0]
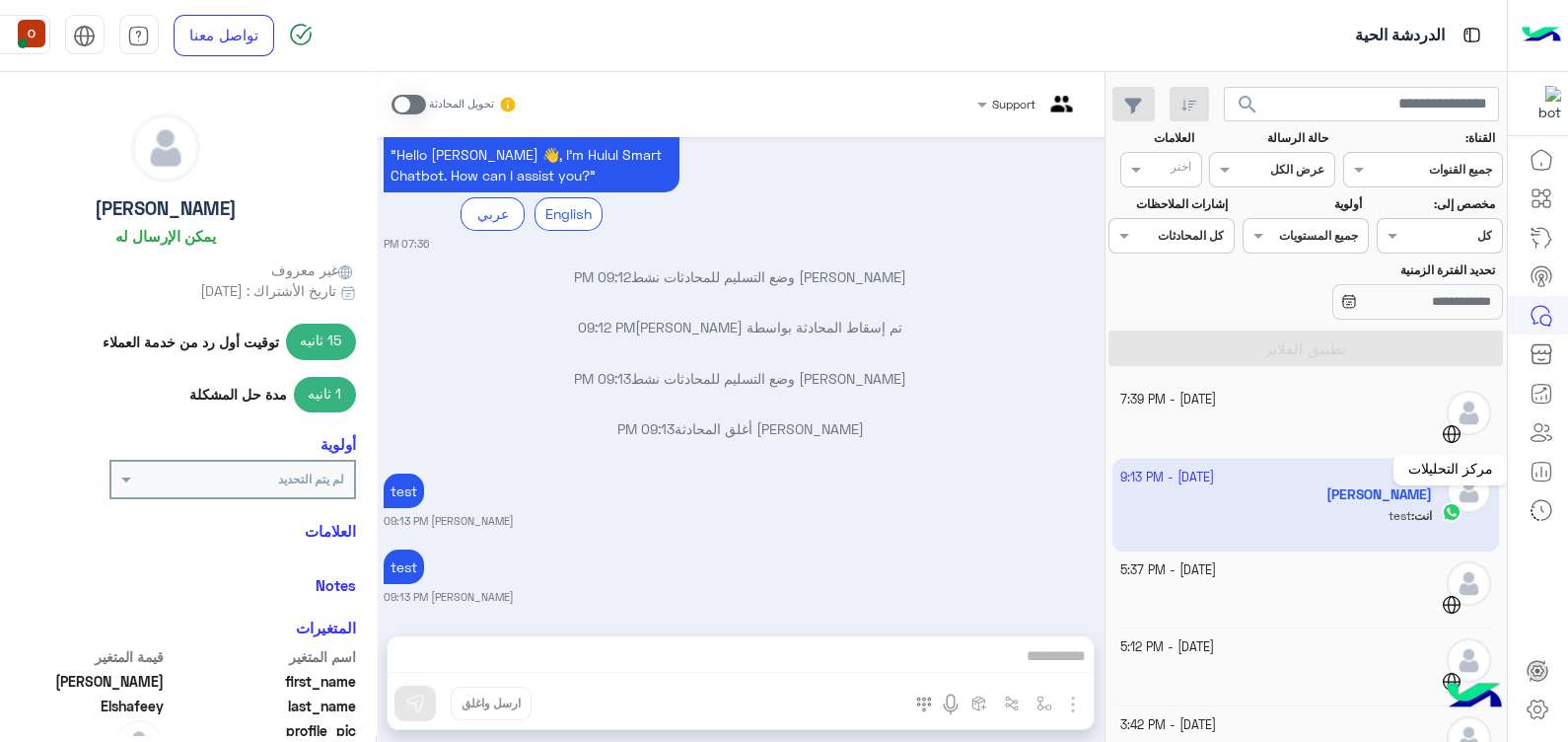
click at [1555, 468] on link at bounding box center [1541, 472] width 53 height 40
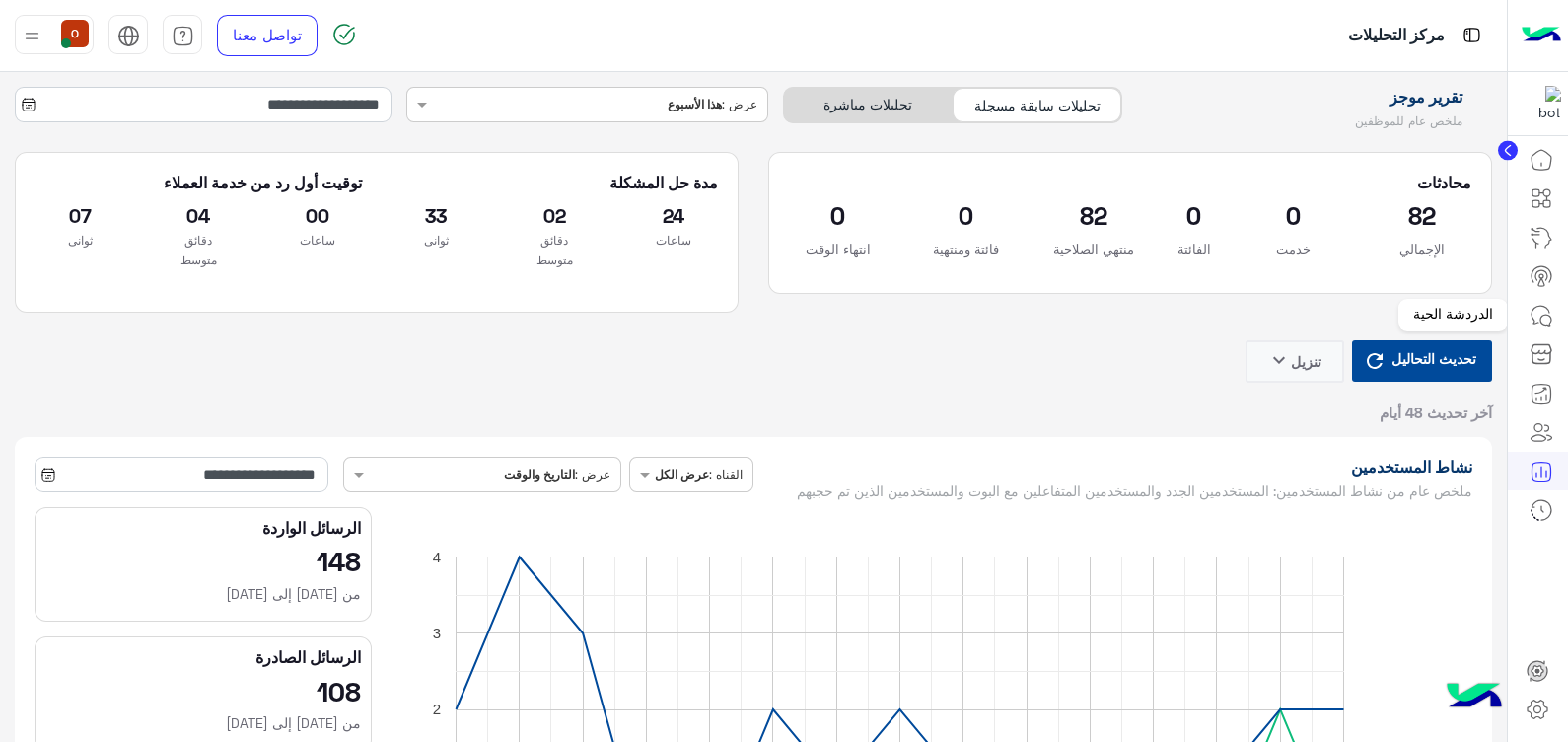
click at [1538, 312] on icon at bounding box center [1541, 316] width 24 height 24
click at [1548, 321] on icon at bounding box center [1541, 316] width 24 height 24
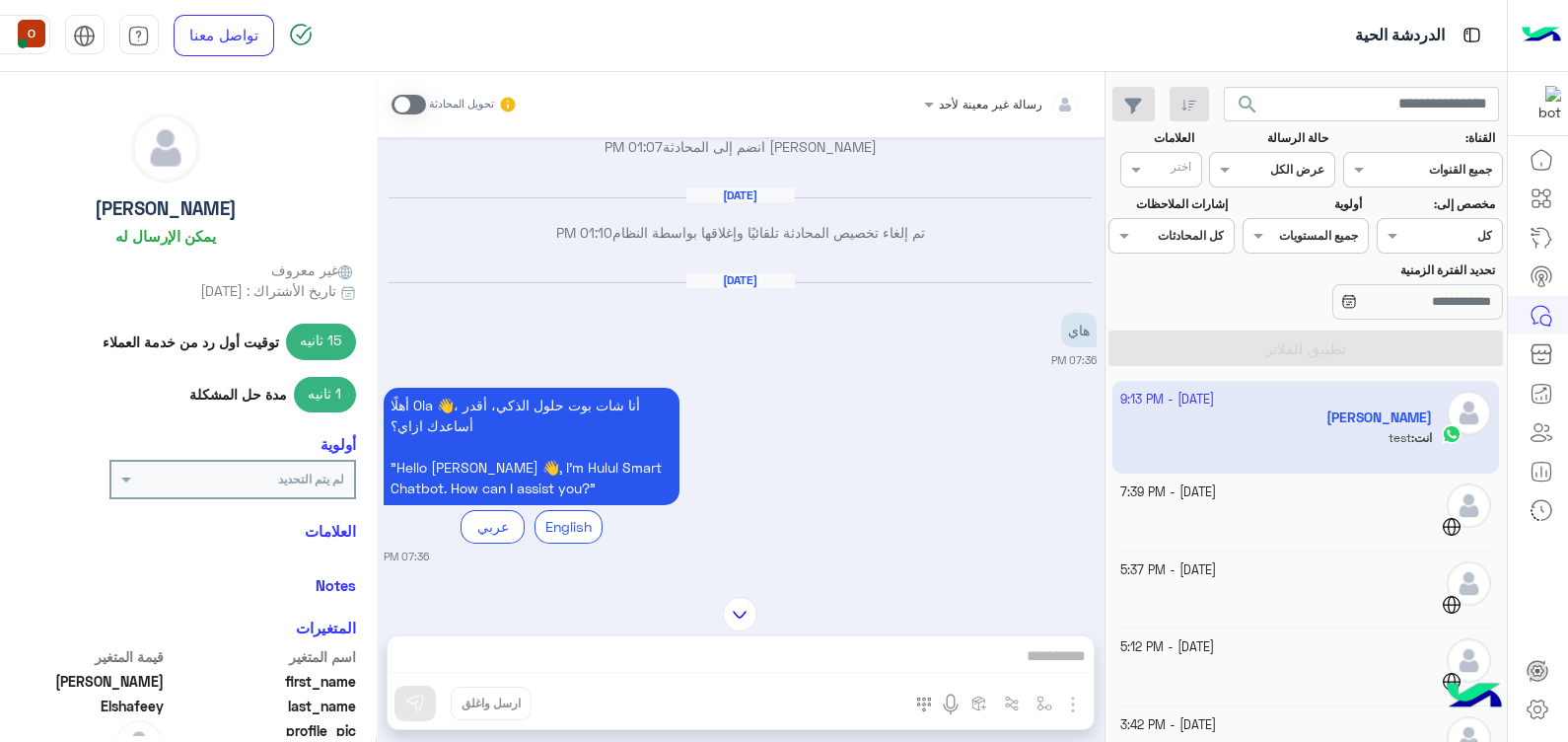
scroll to position [1503, 0]
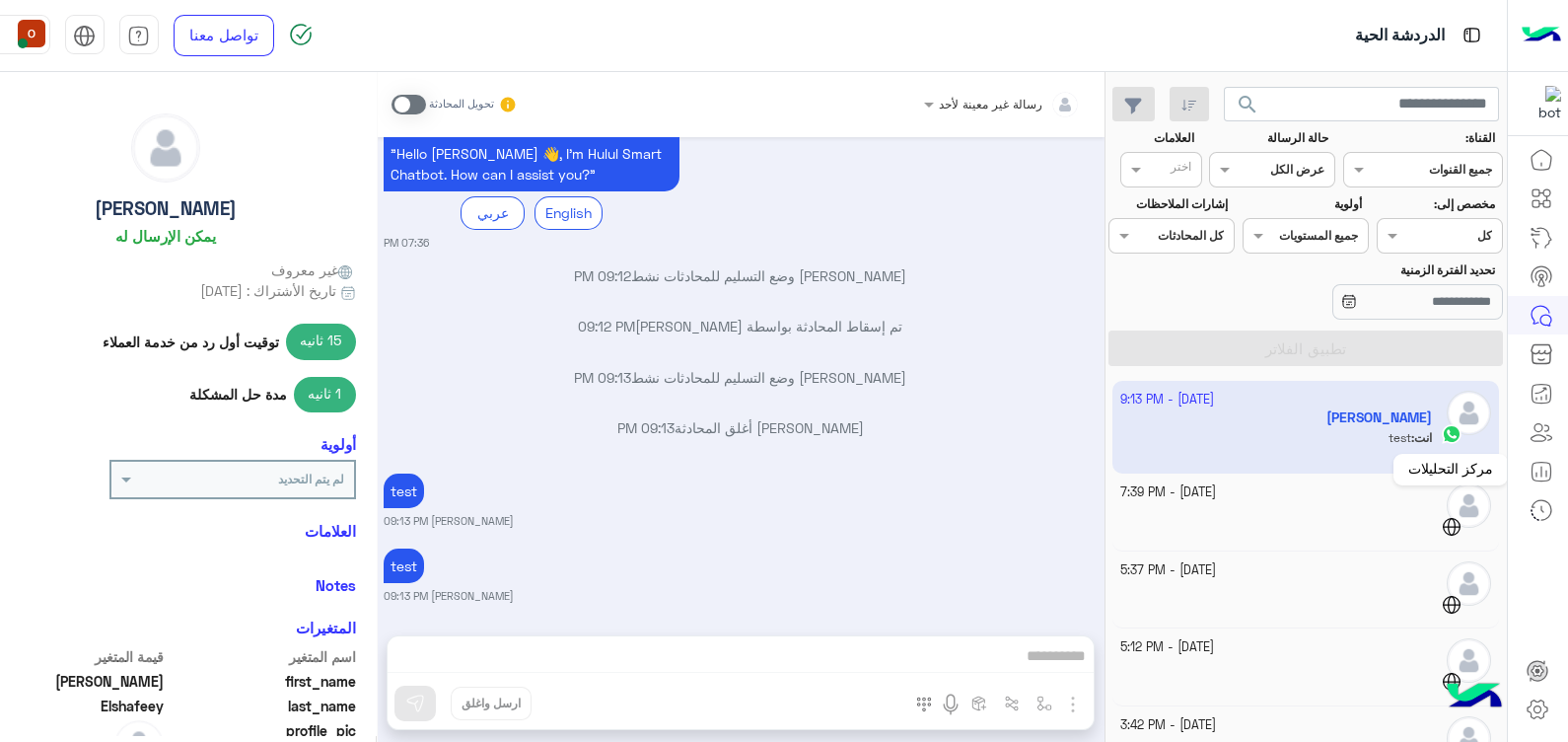
click at [1537, 465] on icon at bounding box center [1541, 472] width 24 height 24
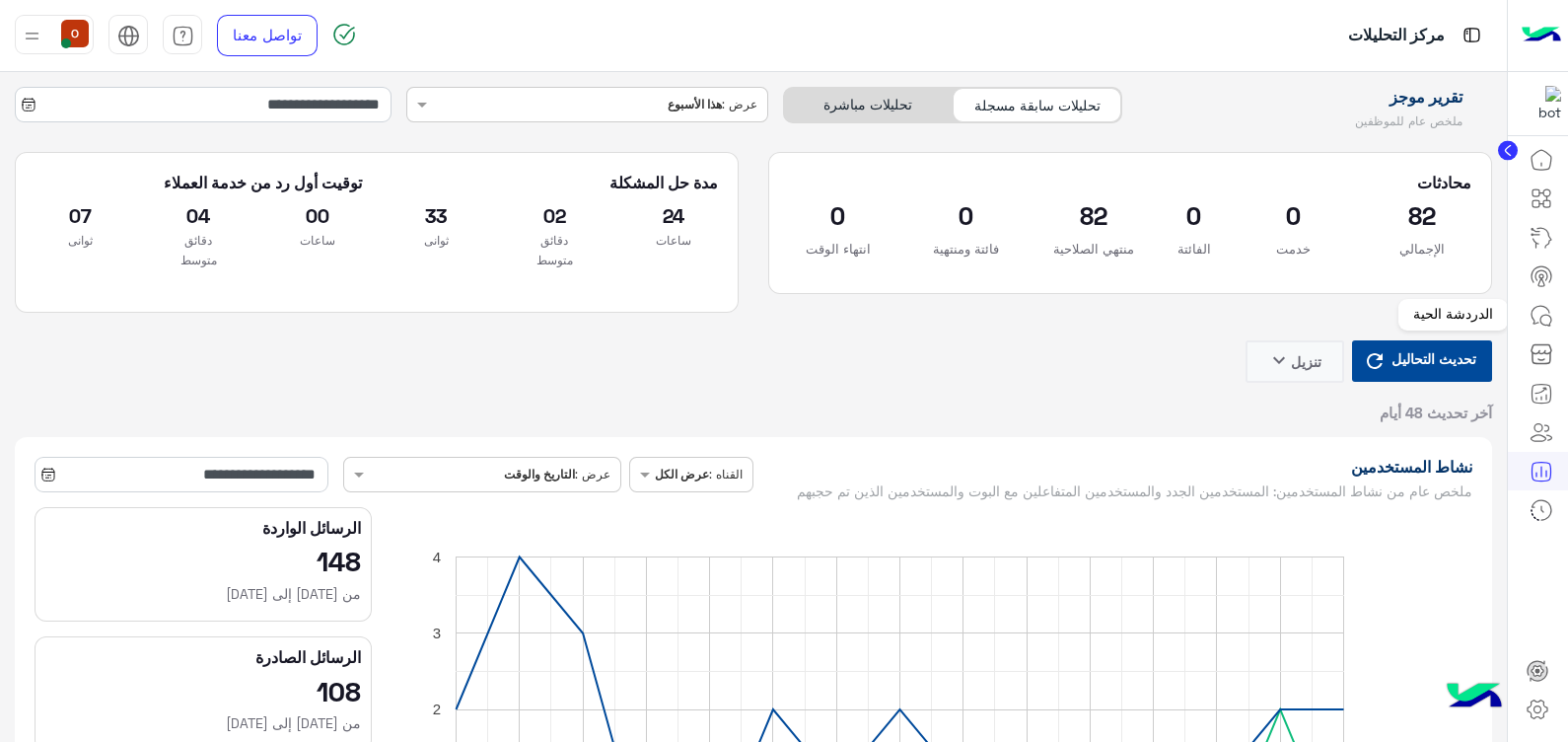
click at [1549, 318] on icon at bounding box center [1541, 316] width 24 height 24
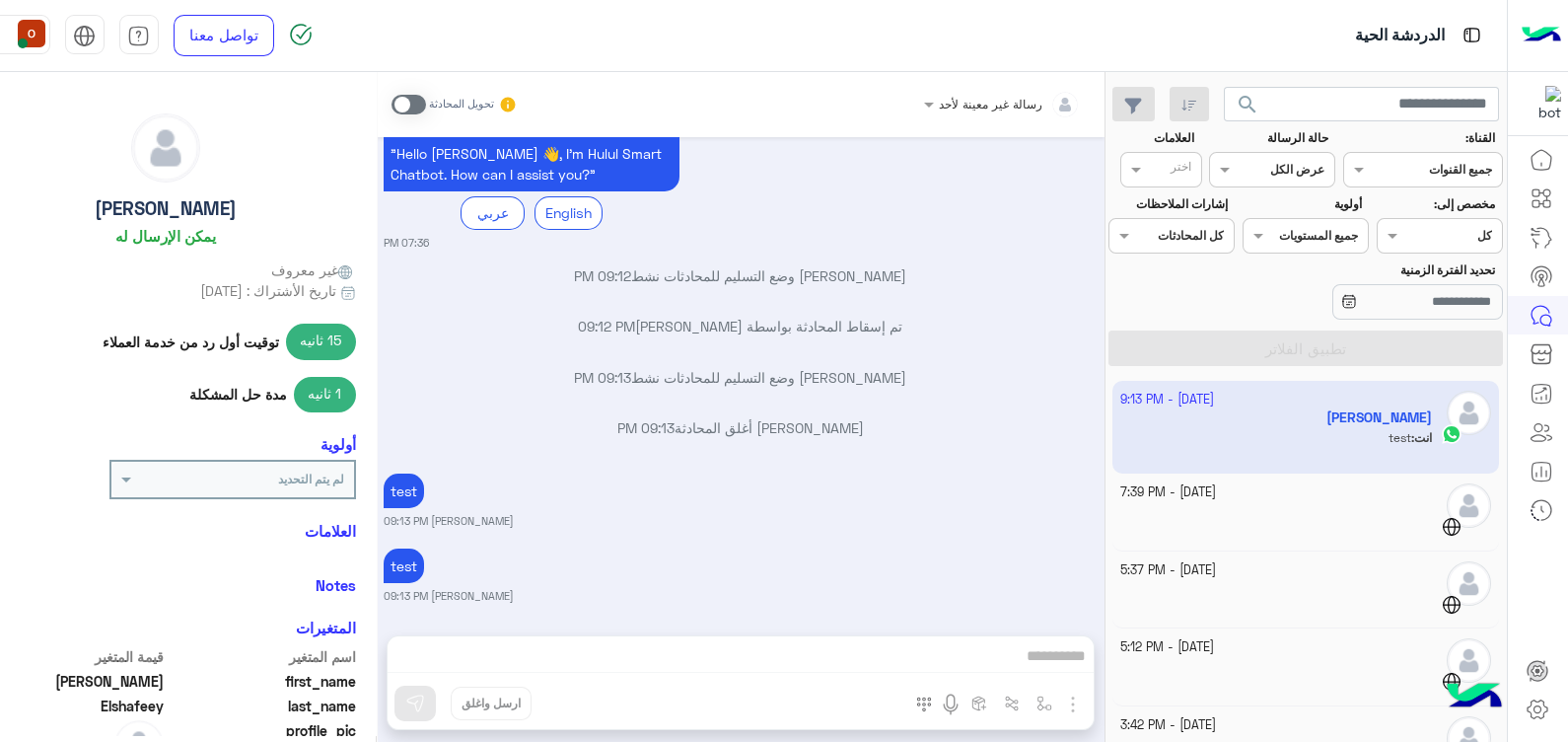
scroll to position [1503, 0]
click at [405, 113] on span at bounding box center [409, 105] width 35 height 20
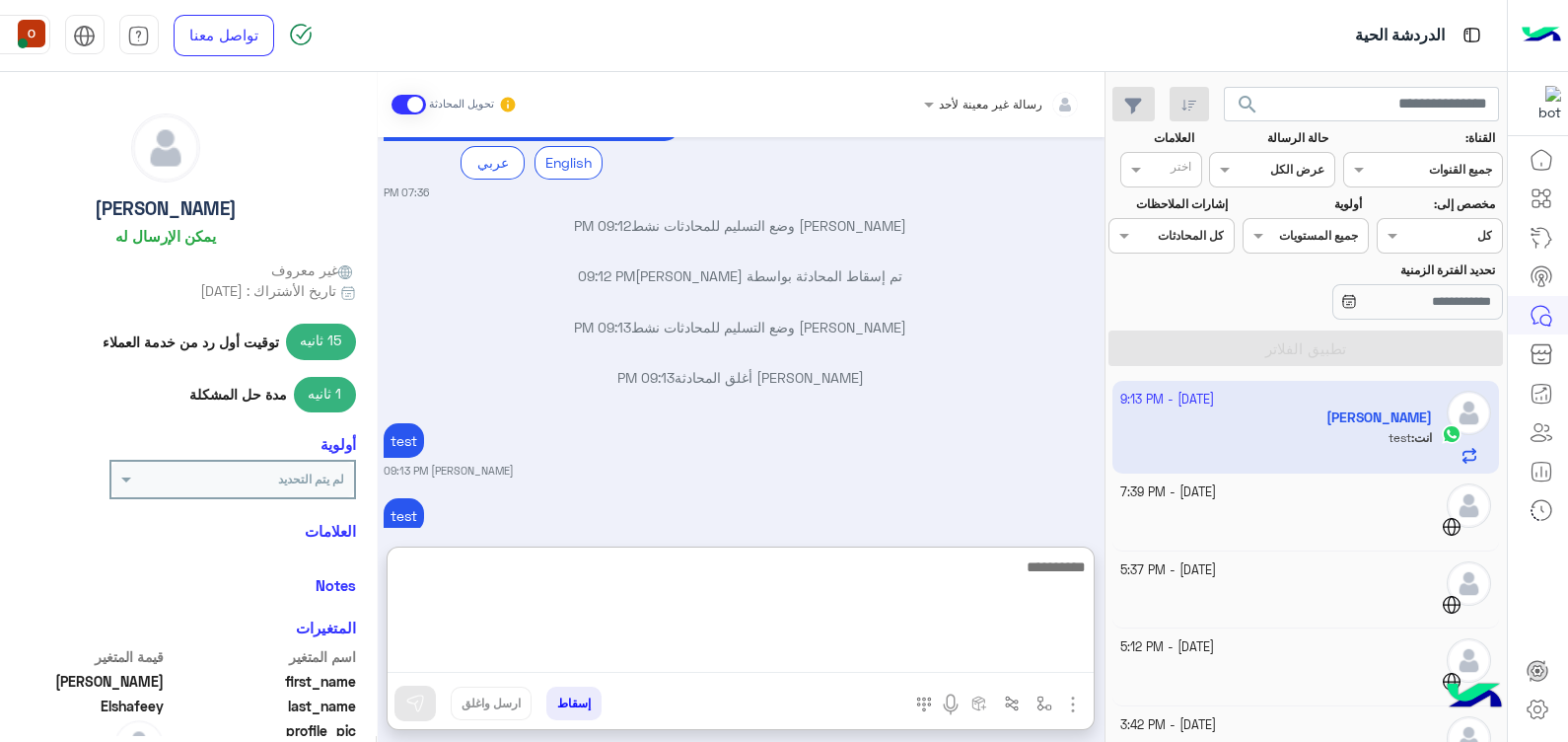
click at [669, 651] on textarea at bounding box center [741, 613] width 706 height 119
type textarea "****"
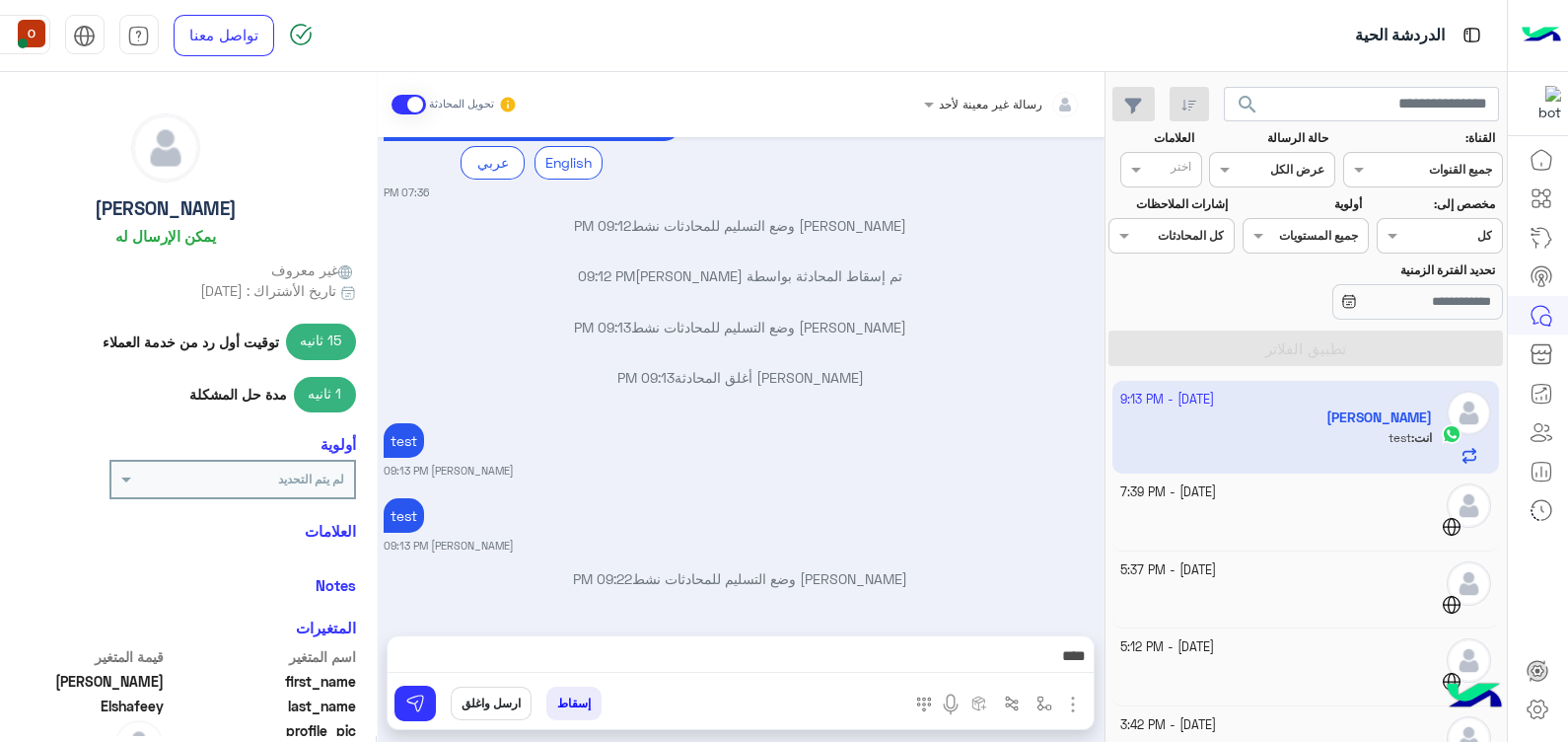
click at [483, 698] on button "ارسل واغلق" at bounding box center [492, 703] width 81 height 34
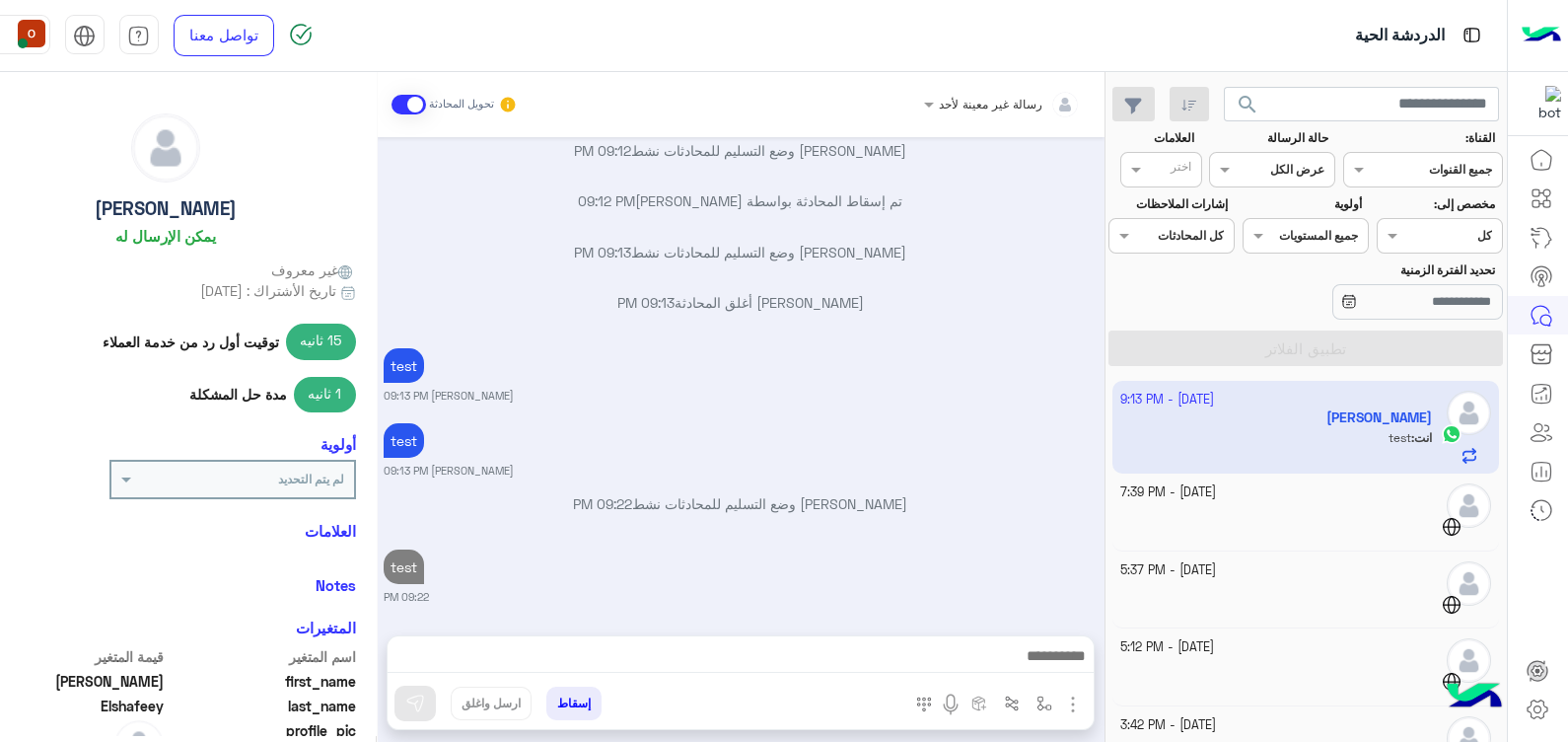
scroll to position [1680, 0]
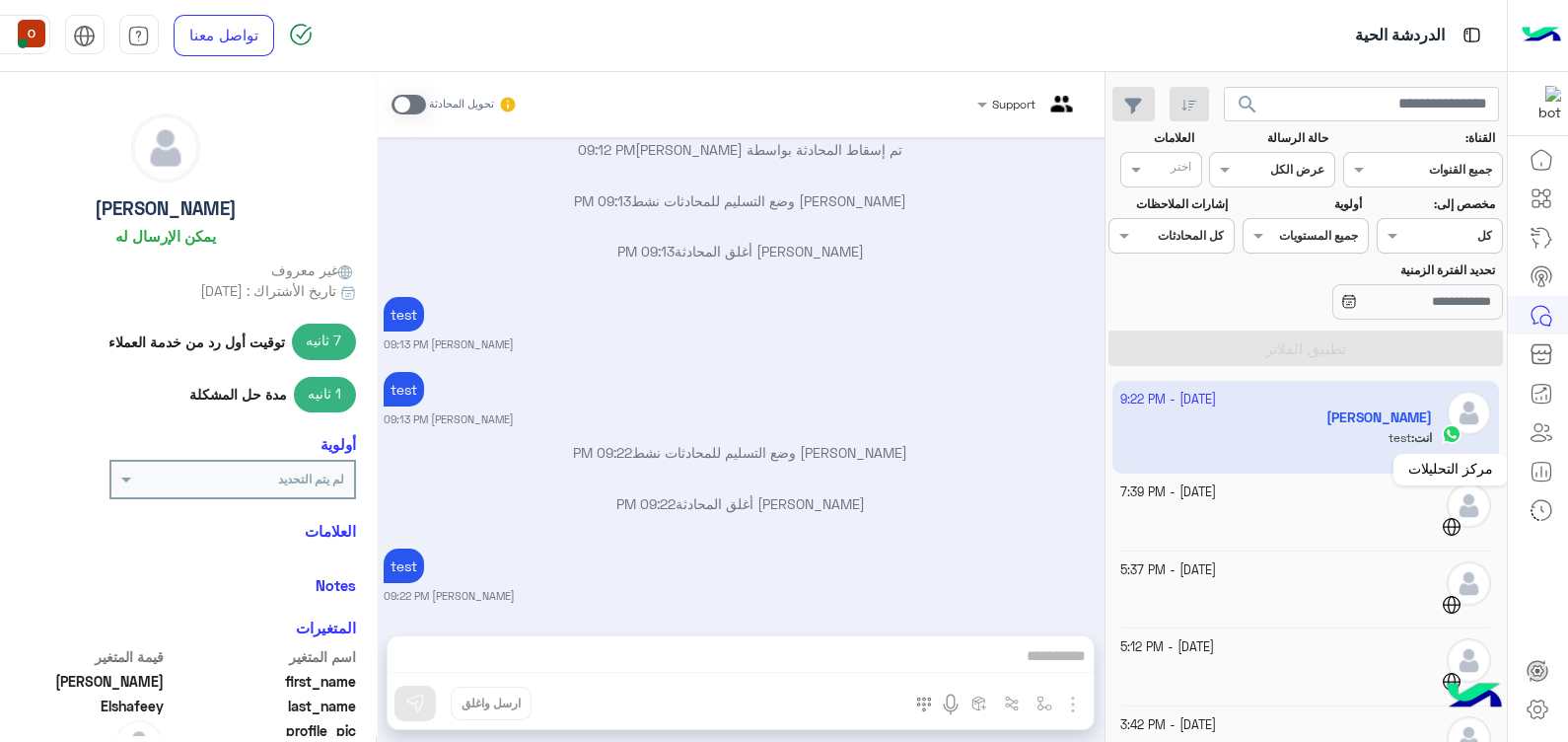
click at [1545, 464] on icon at bounding box center [1541, 472] width 24 height 24
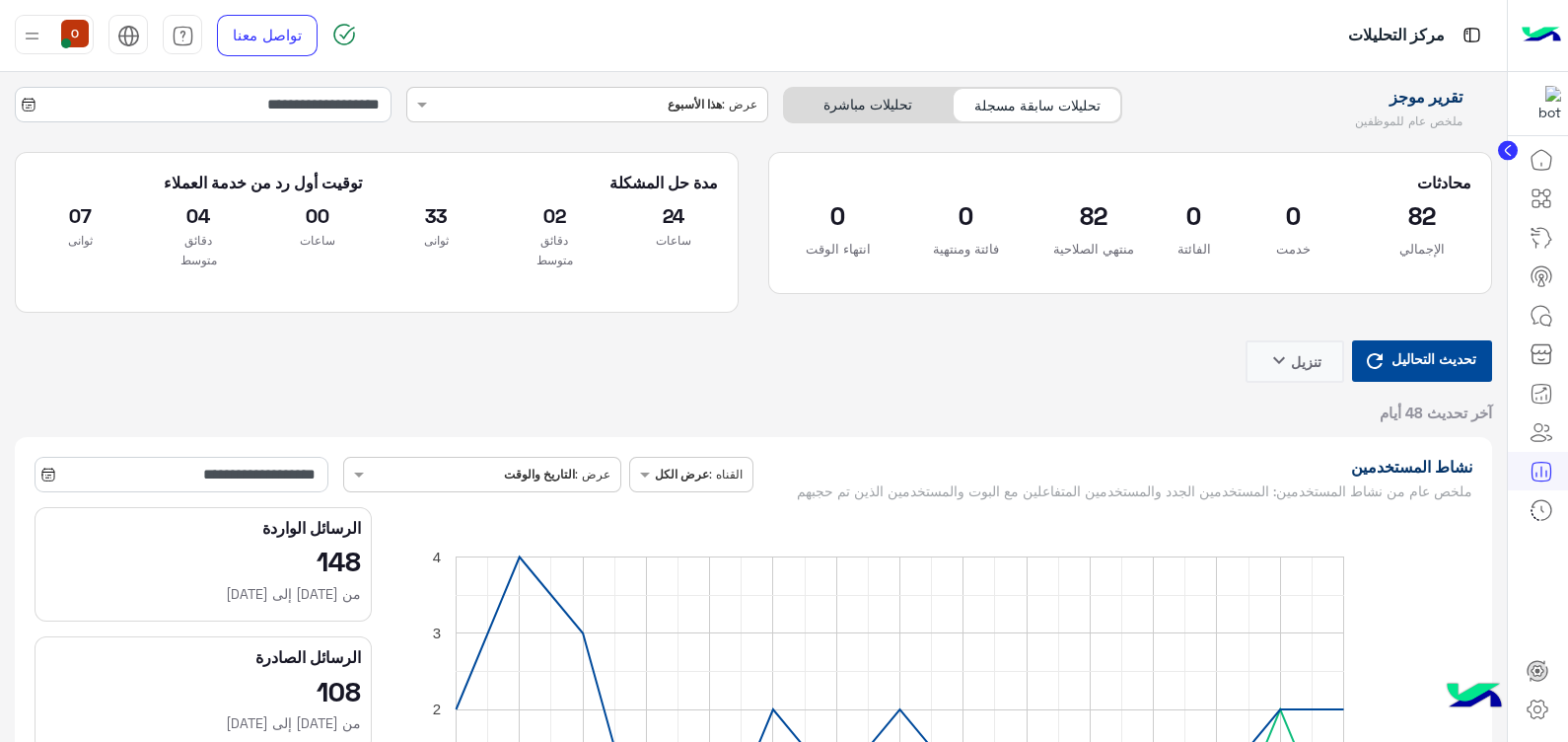
click at [32, 107] on icon at bounding box center [29, 105] width 16 height 16
click at [31, 108] on icon at bounding box center [28, 107] width 5 height 3
click at [318, 108] on input "**********" at bounding box center [203, 105] width 377 height 36
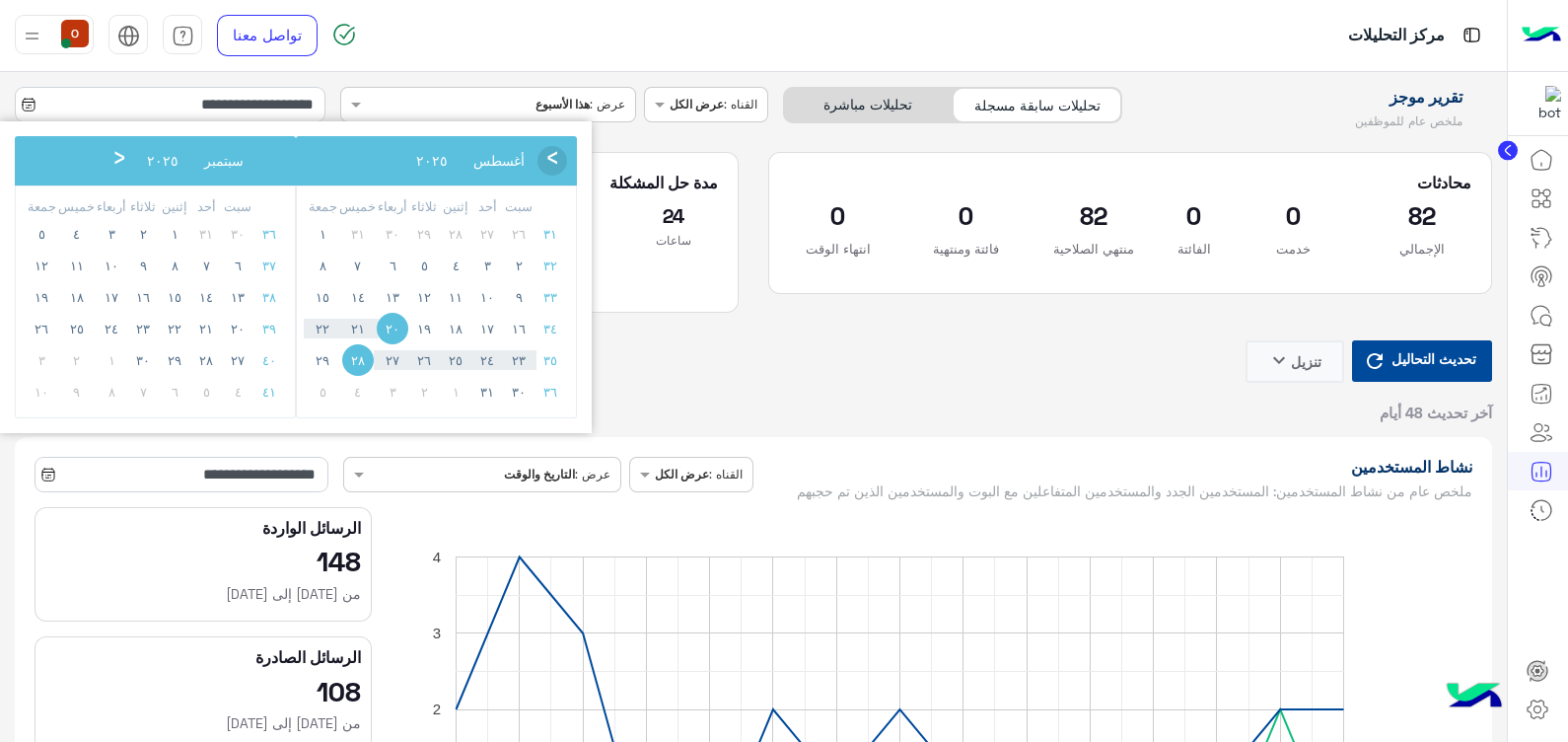
click at [553, 157] on span "‹" at bounding box center [552, 161] width 30 height 30
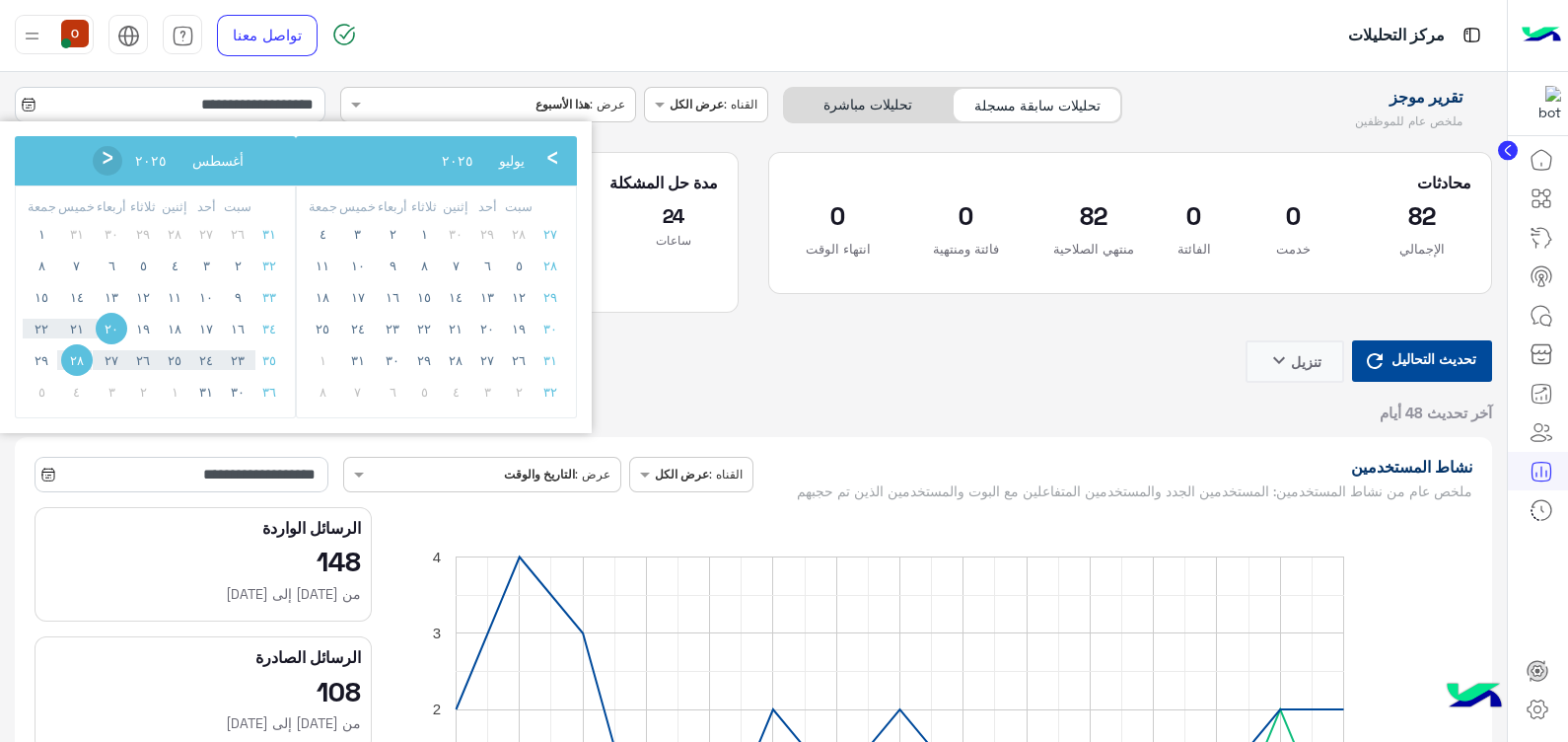
click at [93, 152] on span "›" at bounding box center [108, 161] width 30 height 30
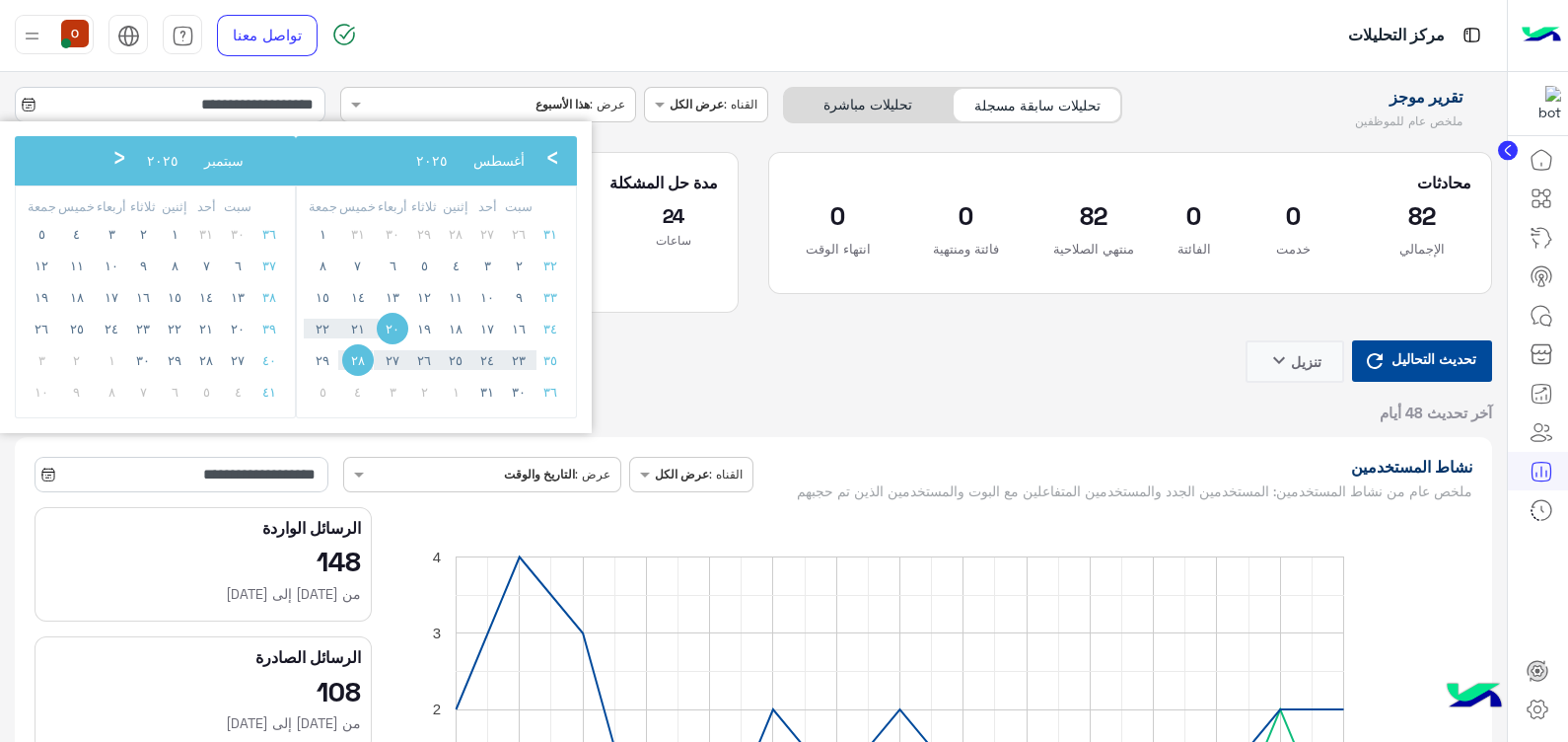
click at [105, 152] on span "›" at bounding box center [120, 161] width 30 height 30
click at [165, 296] on span "١٣" at bounding box center [174, 297] width 32 height 32
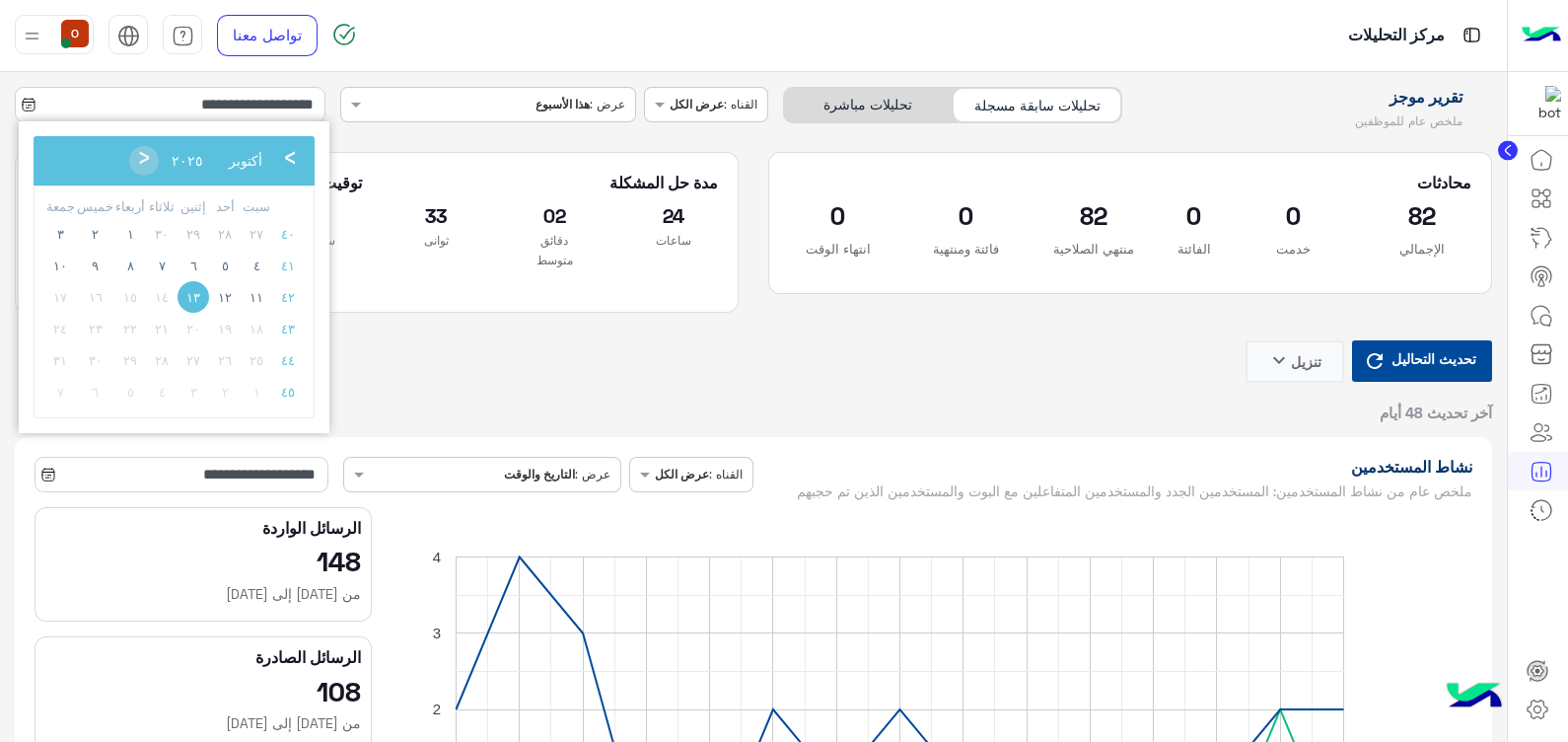
click at [187, 296] on span "١٣" at bounding box center [193, 297] width 32 height 32
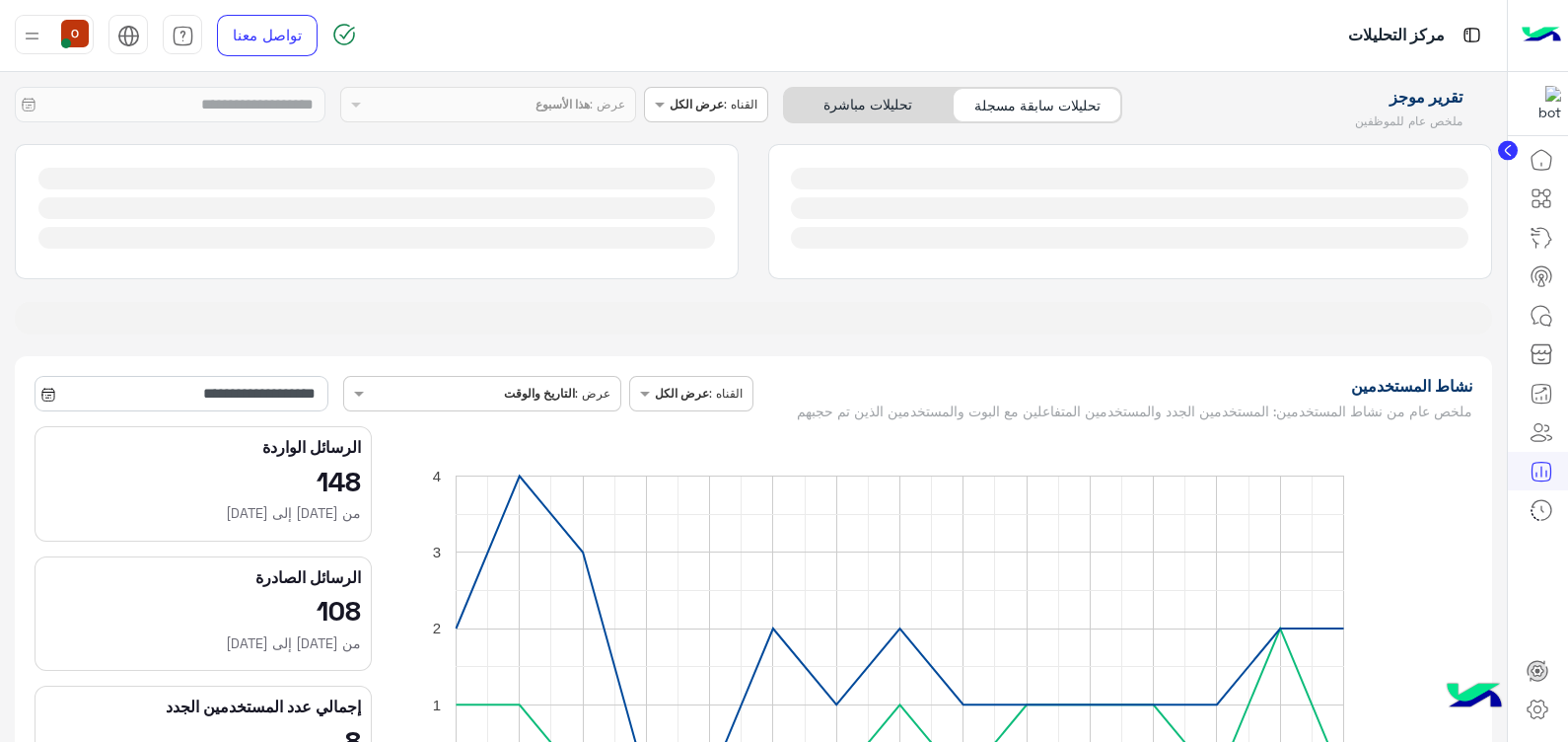
type input "**********"
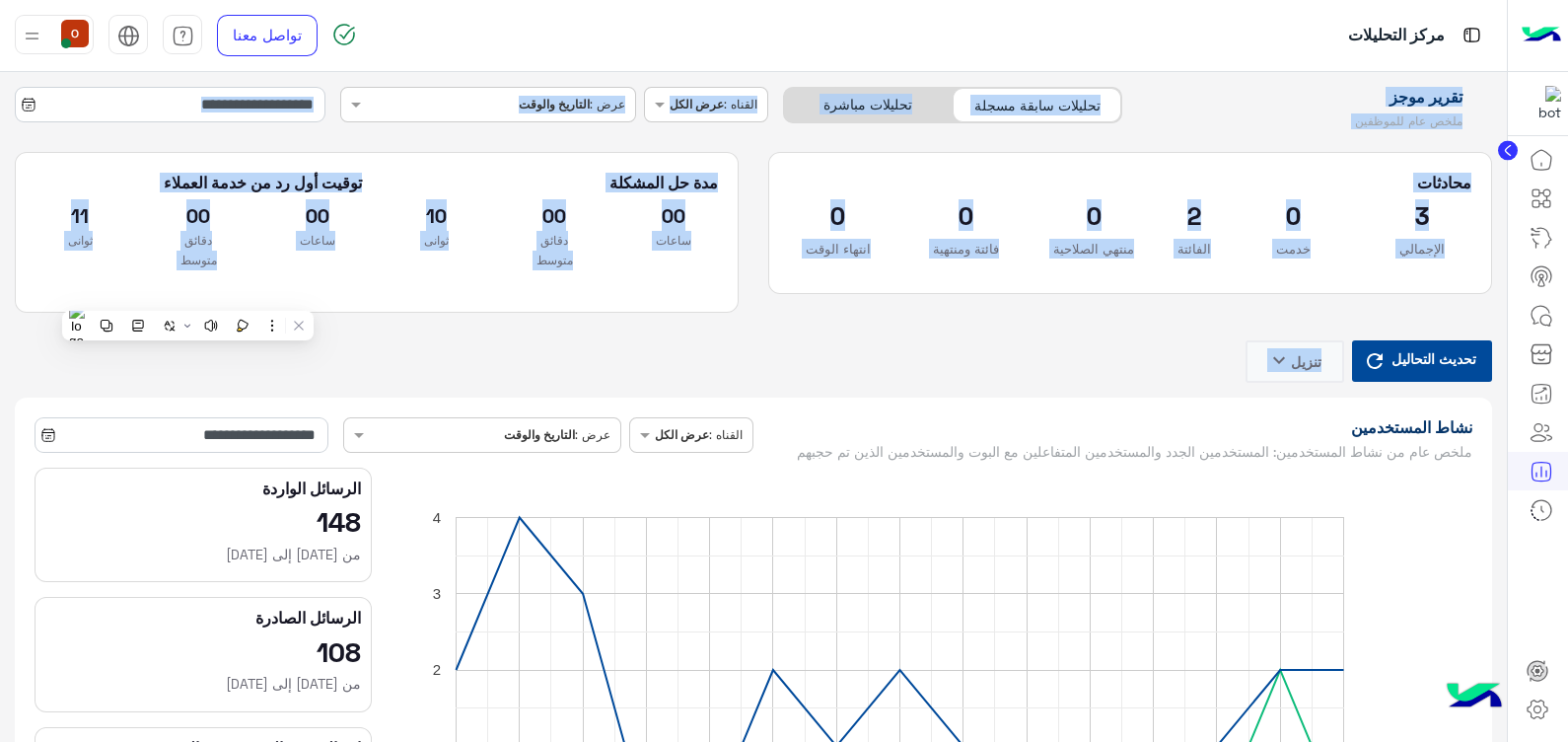
click at [843, 342] on div "تحديث التحاليل تنزيل keyboard_arrow_down" at bounding box center [753, 361] width 1477 height 43
